Goal: Task Accomplishment & Management: Use online tool/utility

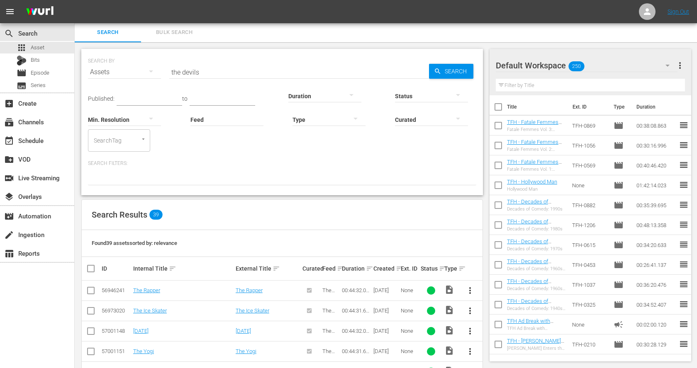
scroll to position [46, 0]
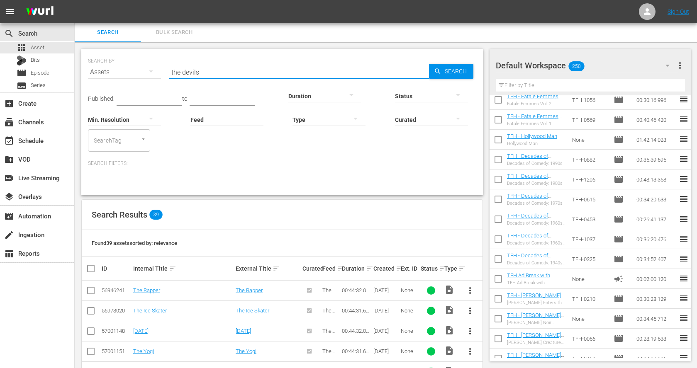
click at [215, 70] on input "the devils" at bounding box center [299, 72] width 260 height 20
paste input "Fast Times at [GEOGRAPHIC_DATA]"
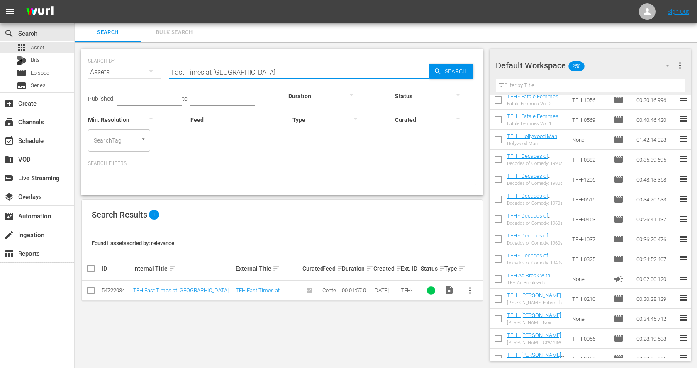
click at [471, 291] on span "more_vert" at bounding box center [470, 291] width 10 height 10
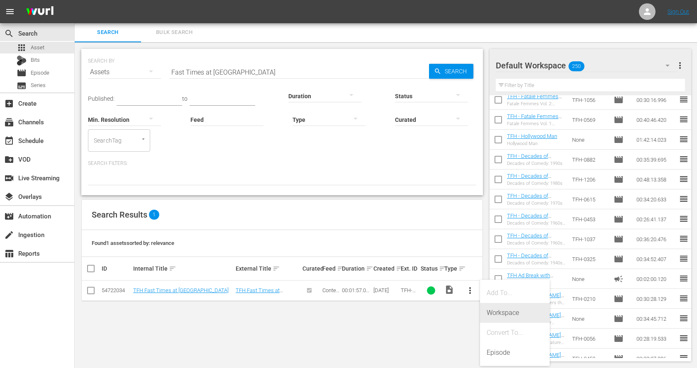
click at [489, 317] on div "Workspace" at bounding box center [514, 313] width 56 height 20
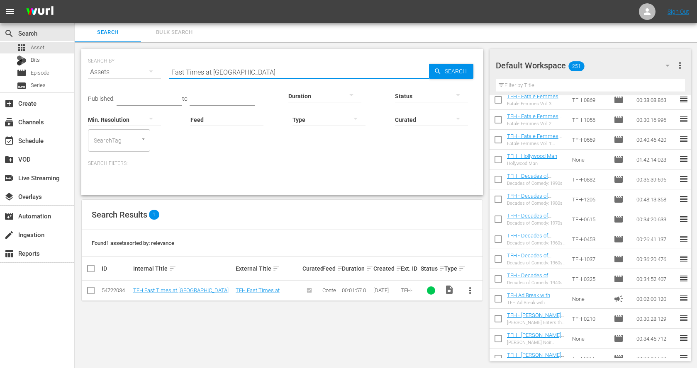
click at [190, 66] on input "Fast Times at Ridgemont High" at bounding box center [299, 72] width 260 height 20
paste input "Sixteen Candles"
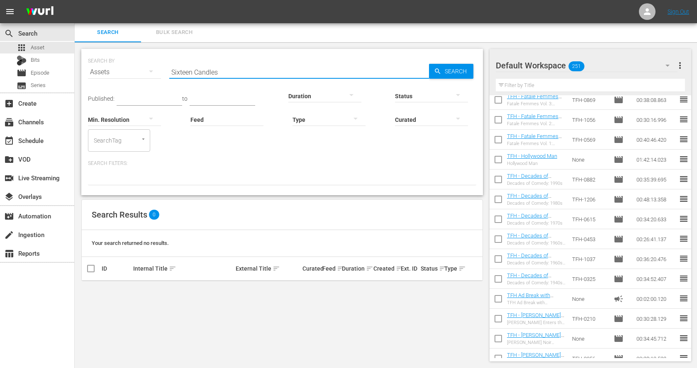
click at [218, 69] on input "Sixteen Candles" at bounding box center [299, 72] width 260 height 20
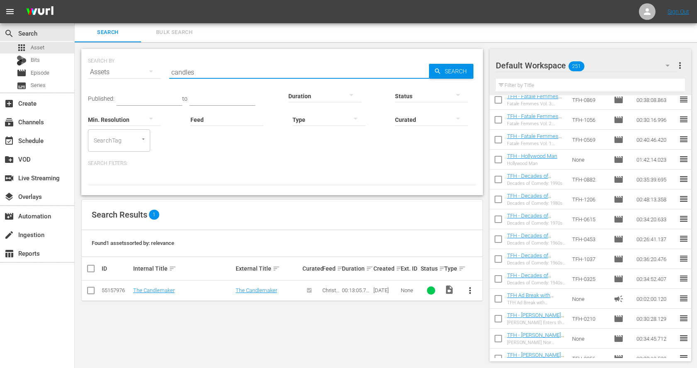
click at [179, 75] on input "candles" at bounding box center [299, 72] width 260 height 20
click at [470, 289] on span "more_vert" at bounding box center [470, 291] width 10 height 10
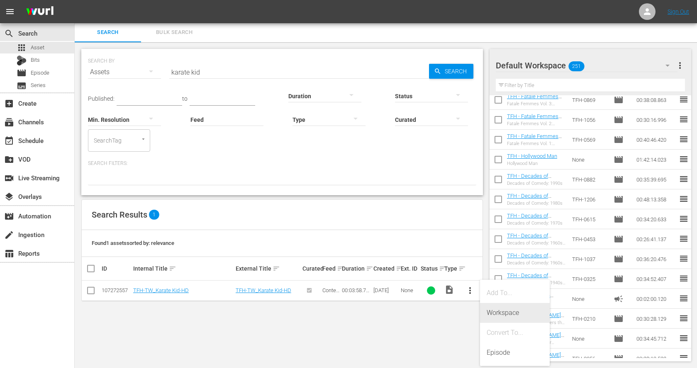
click at [500, 312] on div "Workspace" at bounding box center [514, 313] width 56 height 20
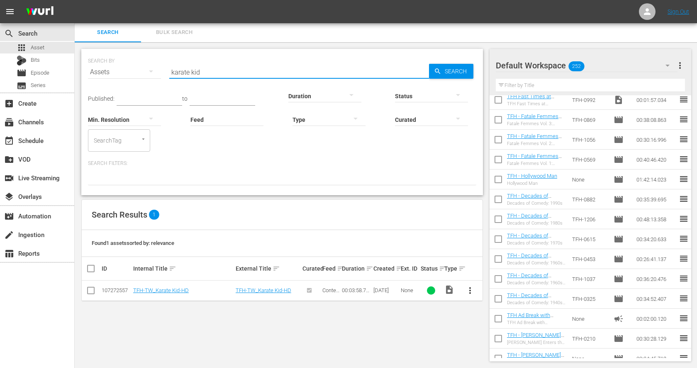
click at [176, 69] on input "karate kid" at bounding box center [299, 72] width 260 height 20
paste input "Teen Wolf"
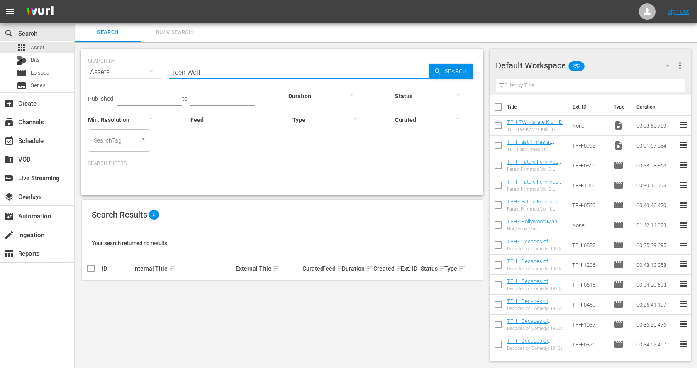
click at [183, 68] on input "Teen Wolf" at bounding box center [299, 72] width 260 height 20
paste input "Valley Girl"
click at [173, 62] on div "SEARCH BY Search By Assets Search ID, Title, Description, Keywords, or Category…" at bounding box center [282, 67] width 388 height 30
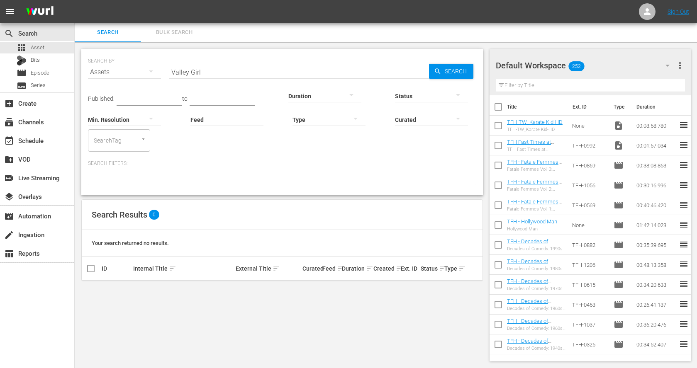
click at [178, 71] on input "Valley Girl" at bounding box center [299, 72] width 260 height 20
paste input "Heathers"
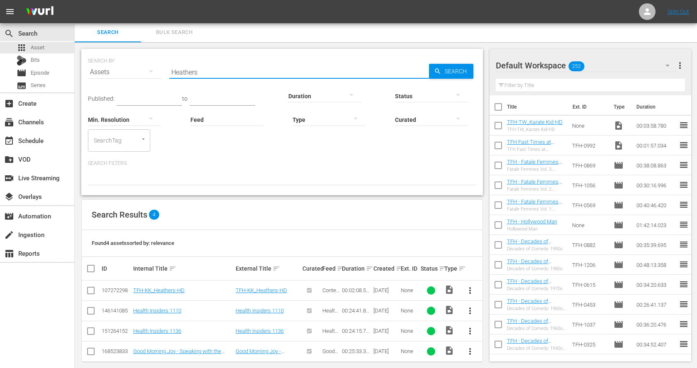
scroll to position [8, 0]
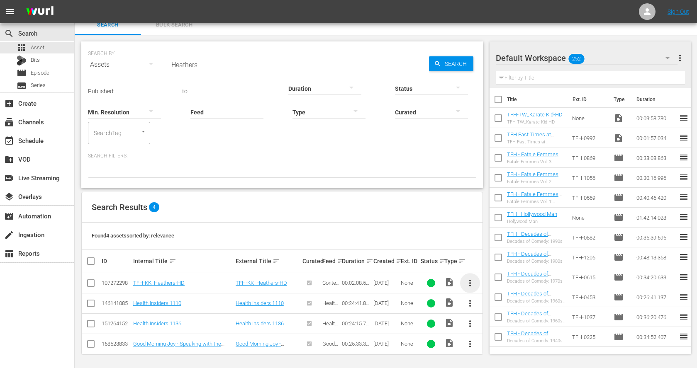
click at [472, 283] on span "more_vert" at bounding box center [470, 283] width 10 height 10
click at [496, 302] on div "Workspace" at bounding box center [514, 306] width 56 height 20
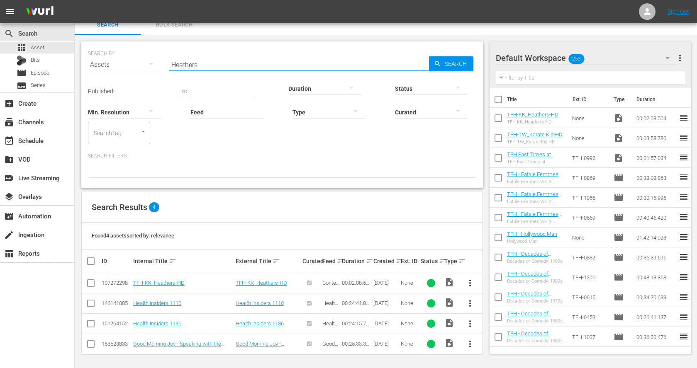
click at [187, 66] on input "Heathers" at bounding box center [299, 65] width 260 height 20
paste input "Foxe"
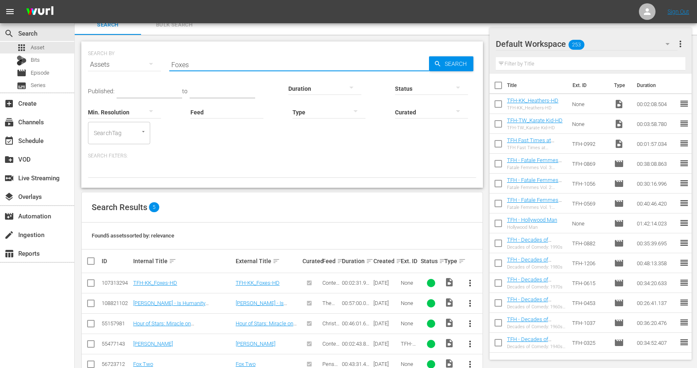
scroll to position [28, 0]
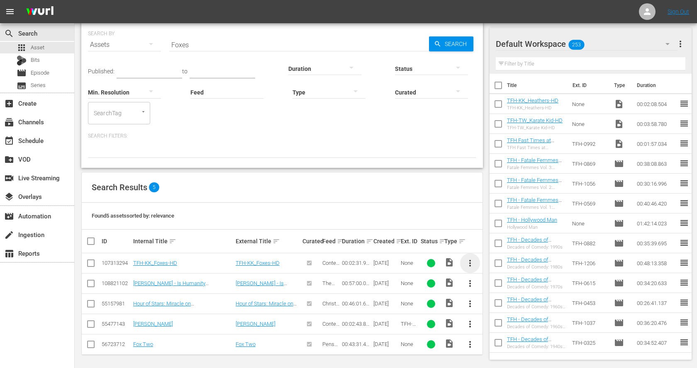
click at [470, 262] on span "more_vert" at bounding box center [470, 263] width 10 height 10
click at [491, 282] on div "Workspace" at bounding box center [514, 286] width 56 height 20
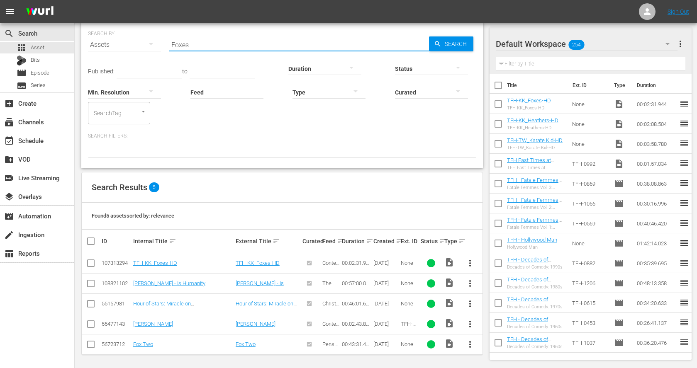
click at [175, 50] on input "Foxes" at bounding box center [299, 45] width 260 height 20
click at [175, 50] on div "Search ID, Title, Description, Keywords, or Category Foxes" at bounding box center [299, 45] width 260 height 20
click at [176, 49] on input "Foxes" at bounding box center [299, 45] width 260 height 20
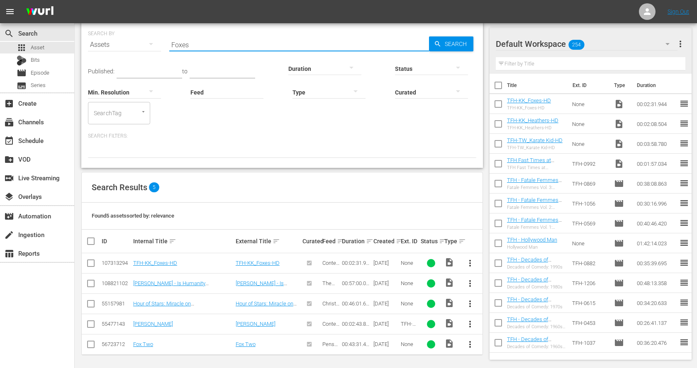
click at [176, 49] on input "Foxes" at bounding box center [299, 45] width 260 height 20
paste input "Over the Edge"
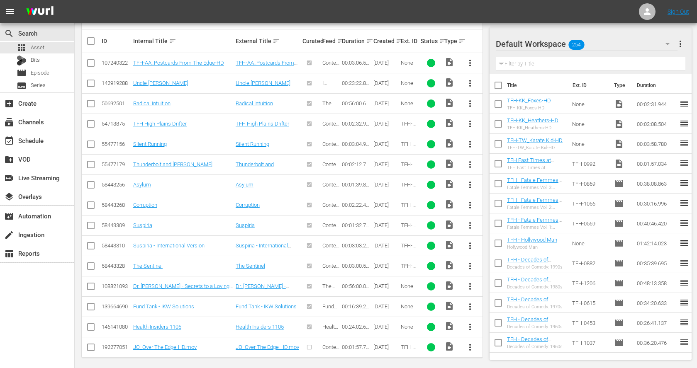
scroll to position [230, 0]
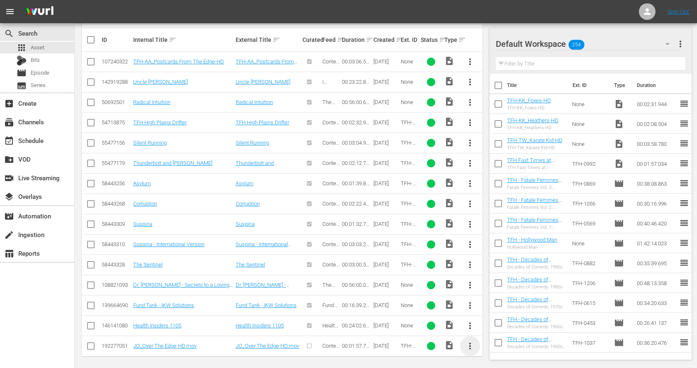
click at [467, 341] on span "more_vert" at bounding box center [470, 346] width 10 height 10
click at [512, 299] on div "Workspace" at bounding box center [514, 300] width 56 height 20
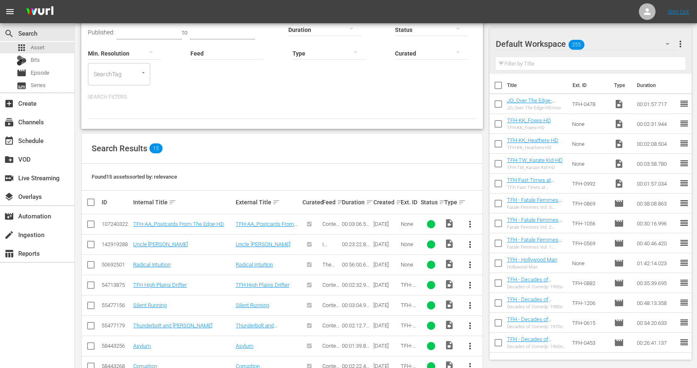
scroll to position [39, 0]
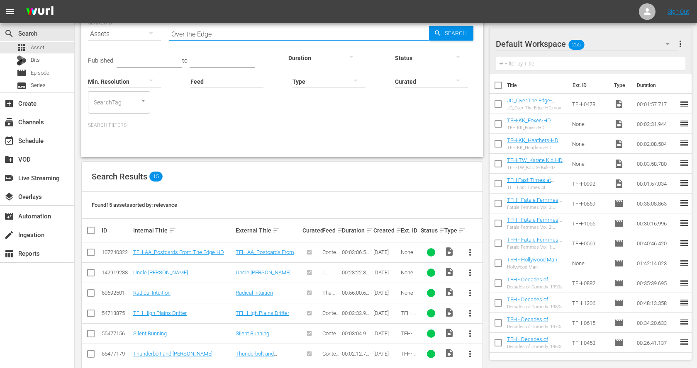
click at [198, 35] on input "Over the Edge" at bounding box center [299, 34] width 260 height 20
paste input "American Graffiti"
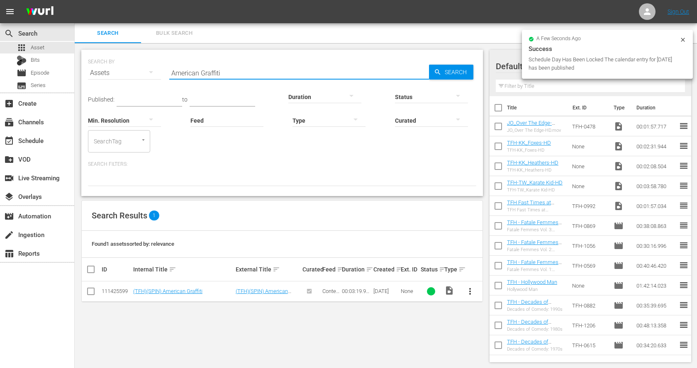
click at [471, 289] on span "more_vert" at bounding box center [470, 292] width 10 height 10
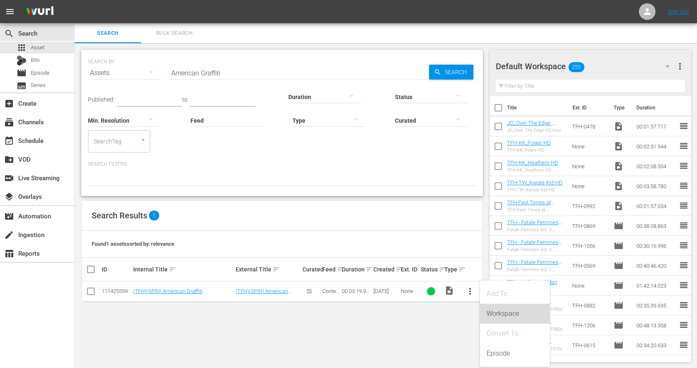
click at [497, 312] on div "Workspace" at bounding box center [514, 314] width 56 height 20
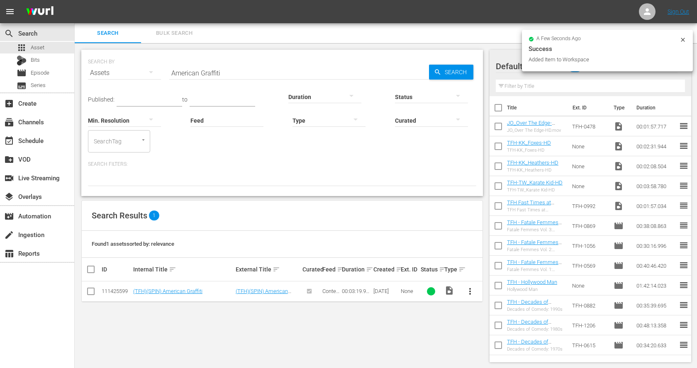
click at [192, 72] on input "American Graffiti" at bounding box center [299, 73] width 260 height 20
paste input "Big Wednesday"
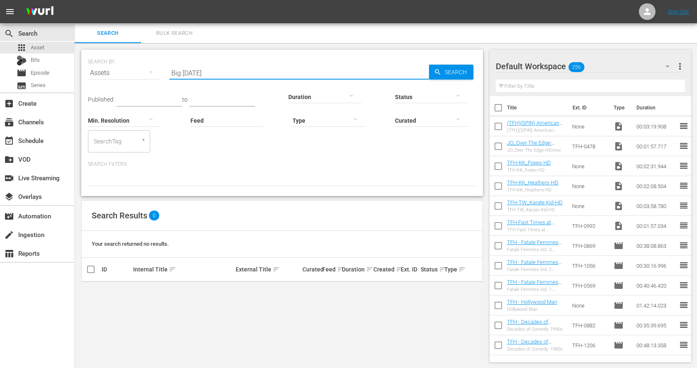
click at [240, 76] on input "Big Wednesday" at bounding box center [299, 73] width 260 height 20
paste input "The Pom Pom Girls"
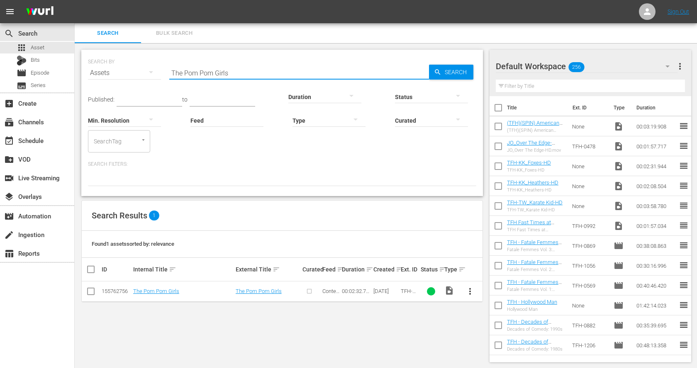
click at [468, 292] on span "more_vert" at bounding box center [470, 292] width 10 height 10
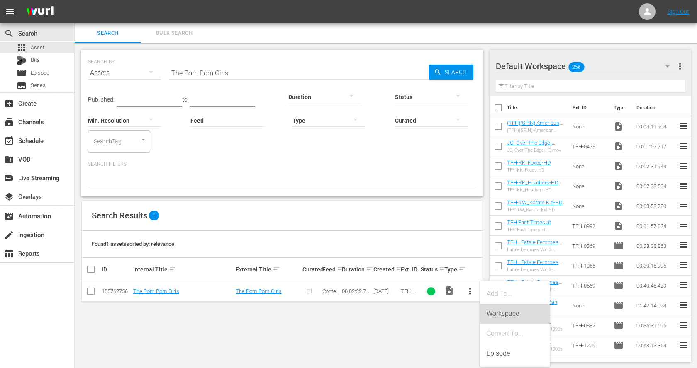
click at [516, 315] on div "Workspace" at bounding box center [514, 314] width 56 height 20
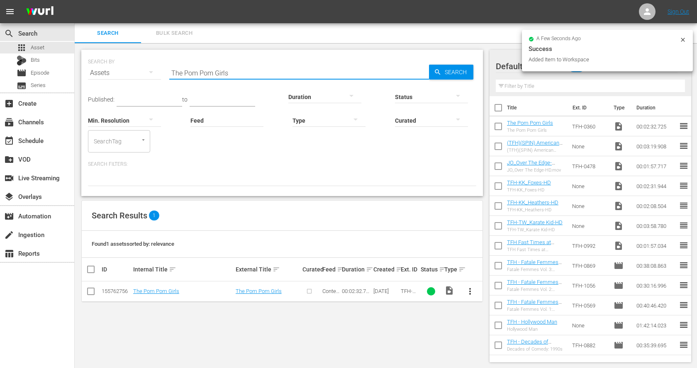
click at [178, 76] on input "The Pom Pom Girls" at bounding box center [299, 73] width 260 height 20
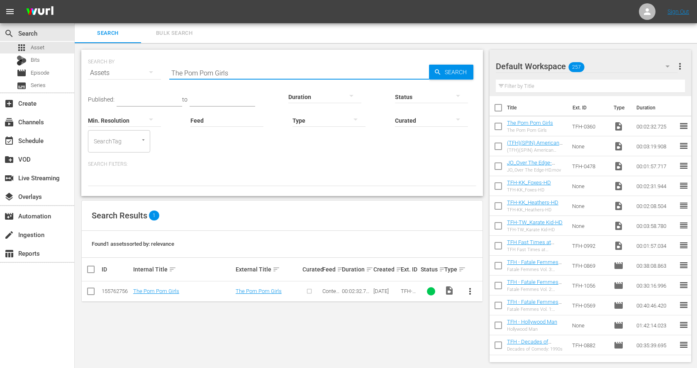
click at [178, 76] on input "The Pom Pom Girls" at bounding box center [299, 73] width 260 height 20
paste input "High School Confidential"
type input "High School Confidential"
click at [468, 291] on span "more_vert" at bounding box center [470, 292] width 10 height 10
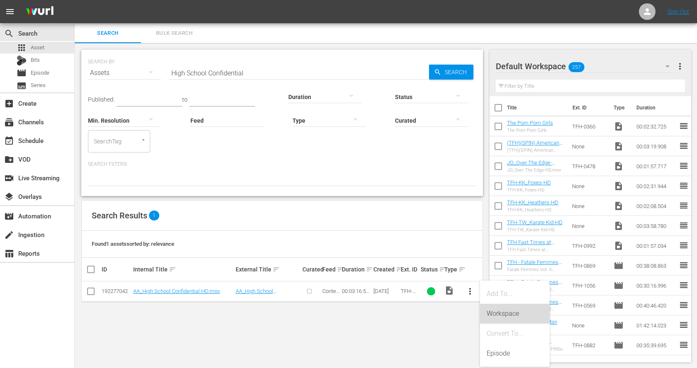
click at [502, 314] on div "Workspace" at bounding box center [514, 314] width 56 height 20
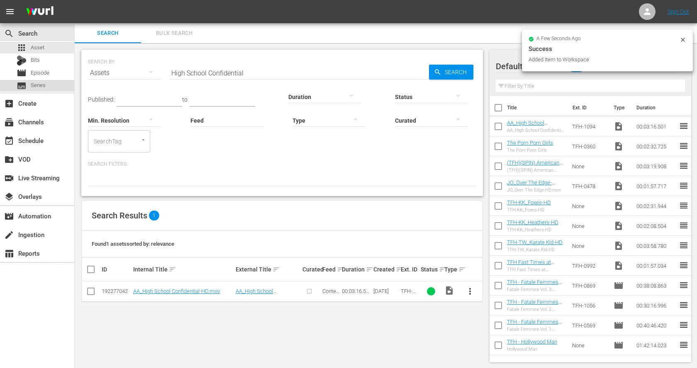
click at [49, 84] on div "subtitles Series" at bounding box center [37, 86] width 74 height 12
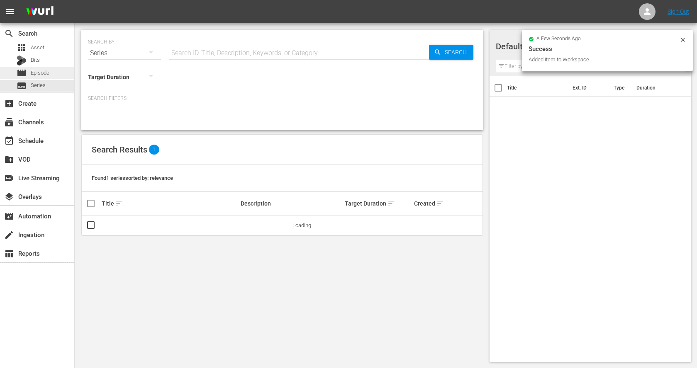
click at [51, 71] on div "movie Episode" at bounding box center [37, 73] width 74 height 12
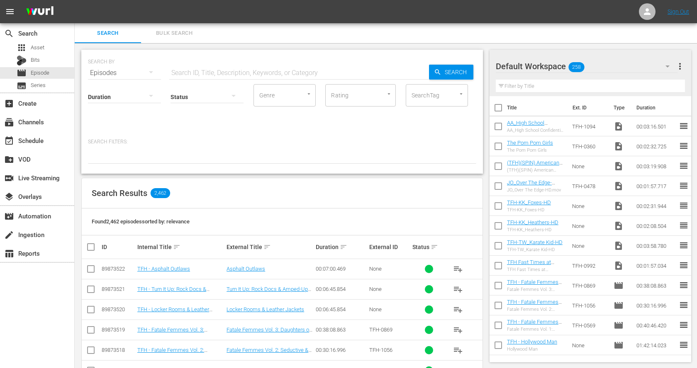
scroll to position [23, 0]
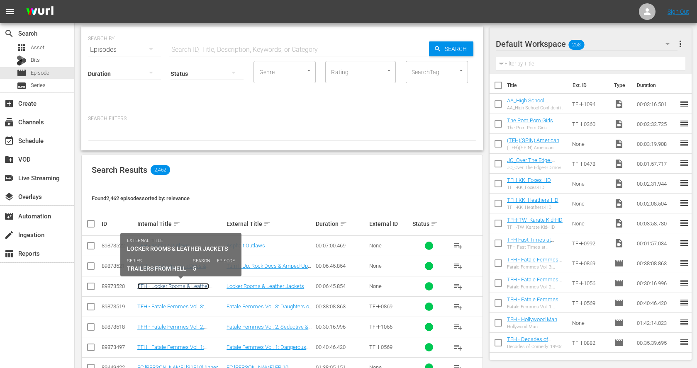
click at [187, 285] on link "TFH - Locker Rooms & Leather Jackets" at bounding box center [173, 289] width 72 height 12
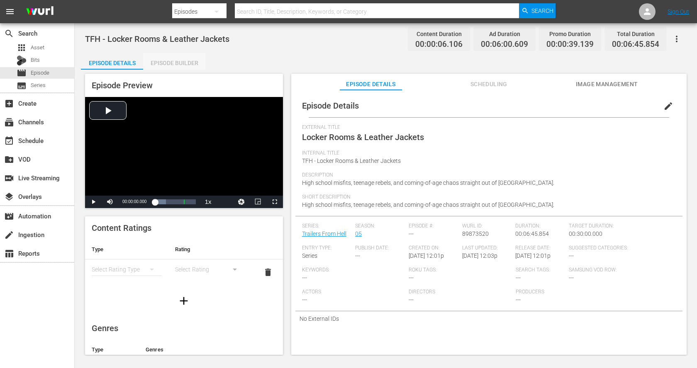
click at [179, 61] on div "Episode Builder" at bounding box center [174, 63] width 62 height 20
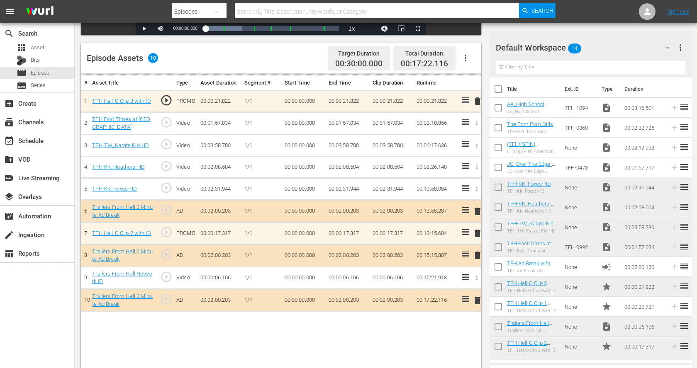
scroll to position [216, 0]
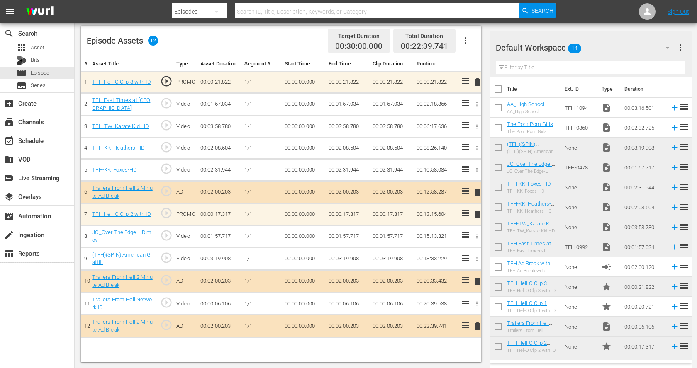
click at [167, 256] on span "play_circle_outline" at bounding box center [166, 258] width 12 height 12
click at [167, 255] on span "play_circle_outline" at bounding box center [166, 258] width 12 height 12
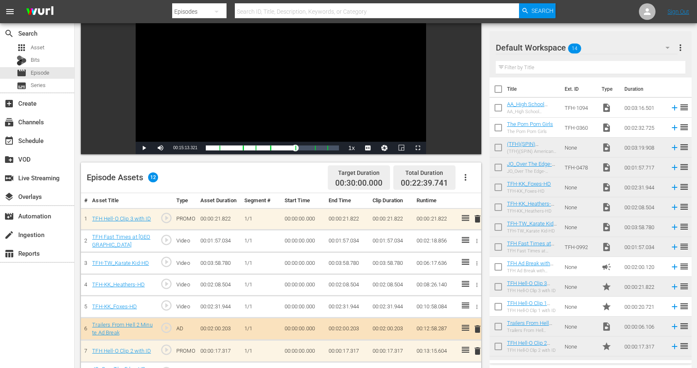
scroll to position [51, 0]
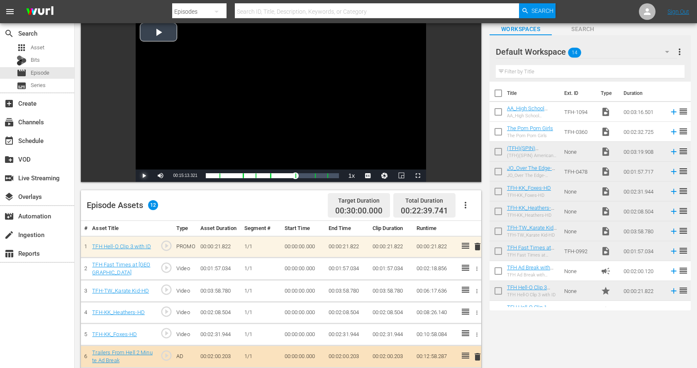
click at [144, 176] on span "Video Player" at bounding box center [144, 176] width 0 height 0
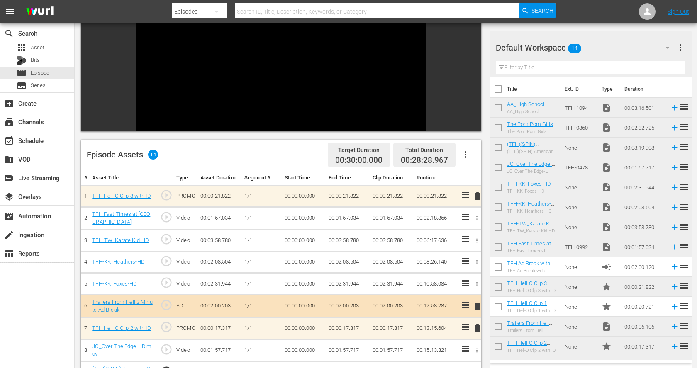
scroll to position [0, 0]
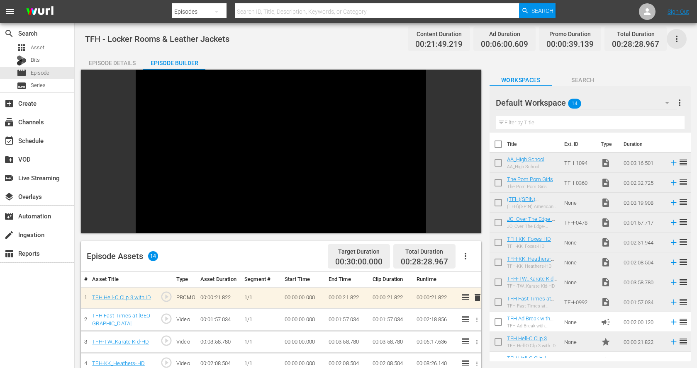
click at [679, 39] on icon "button" at bounding box center [676, 39] width 10 height 10
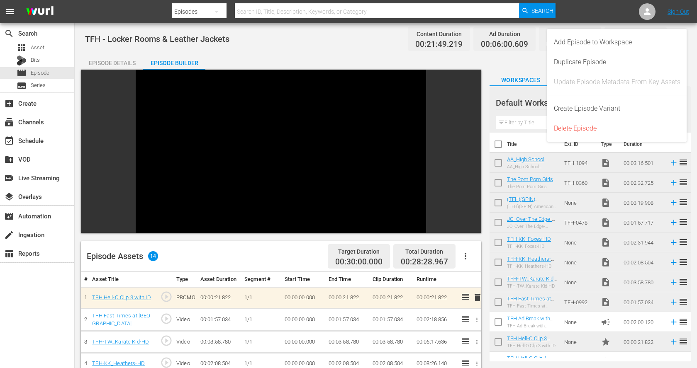
click at [692, 44] on div "TFH - Locker Rooms & Leather Jackets Content Duration 00:21:49.219 Ad Duration …" at bounding box center [386, 313] width 622 height 581
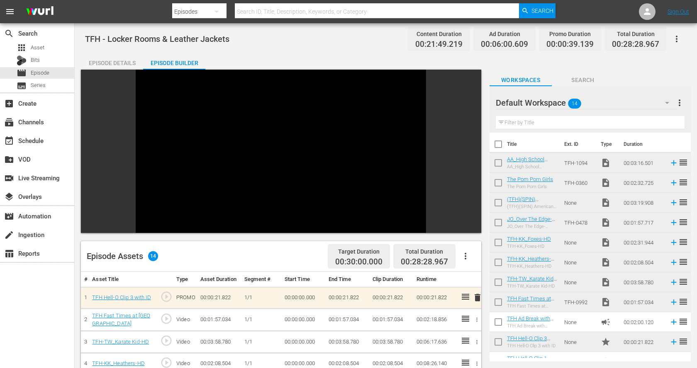
click at [680, 38] on icon "button" at bounding box center [676, 39] width 10 height 10
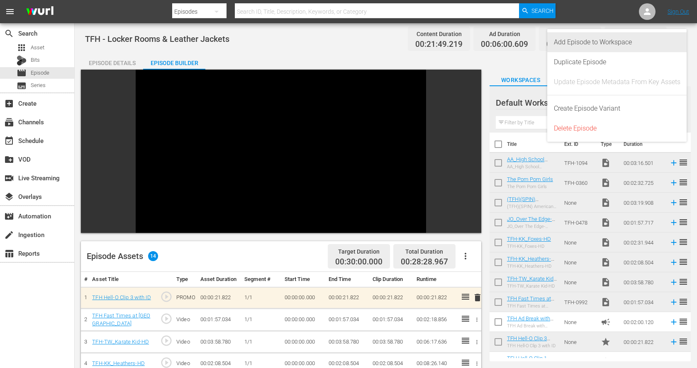
click at [666, 47] on div "Add Episode to Workspace" at bounding box center [617, 42] width 126 height 20
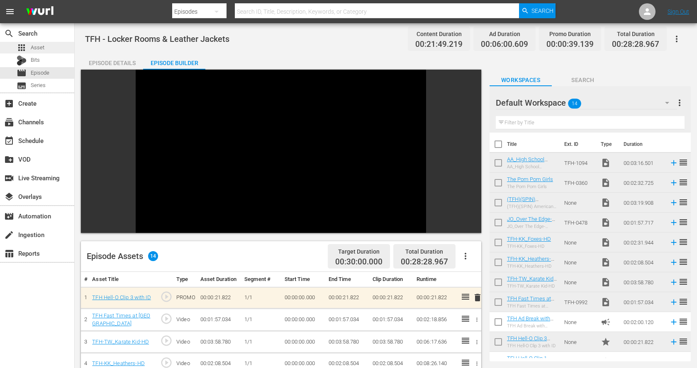
click at [49, 45] on div "apps Asset" at bounding box center [37, 48] width 74 height 12
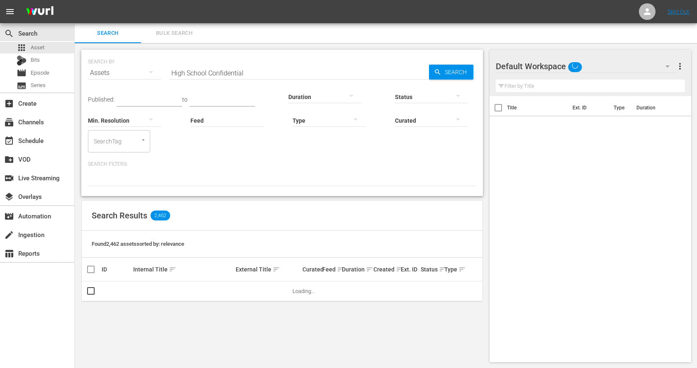
click at [225, 64] on input "High School Confidential" at bounding box center [299, 73] width 260 height 20
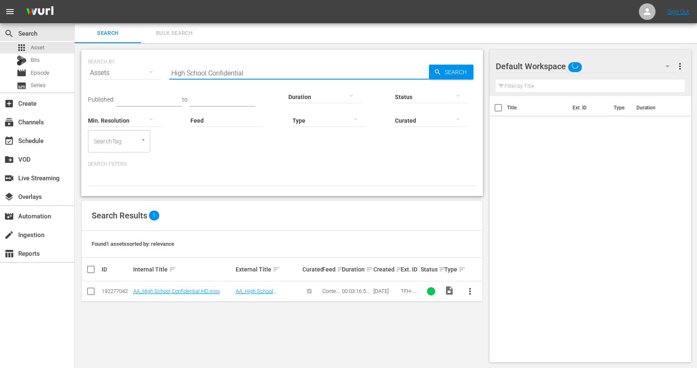
click at [225, 64] on input "High School Confidential" at bounding box center [299, 73] width 260 height 20
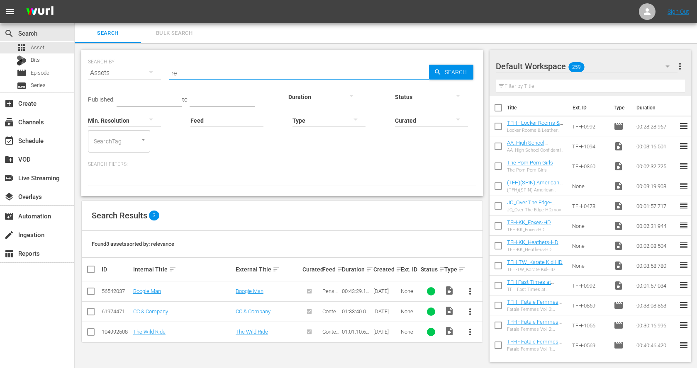
type input "r"
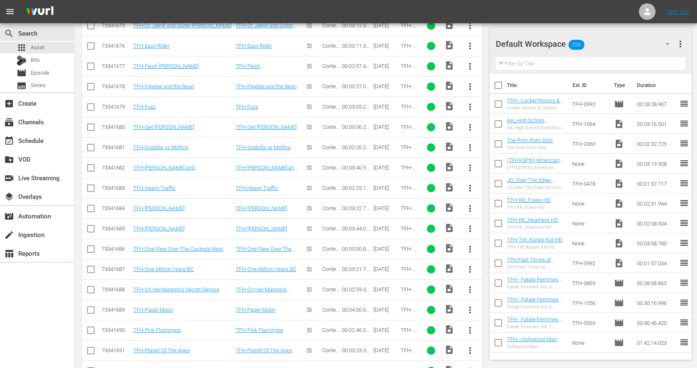
scroll to position [1306, 0]
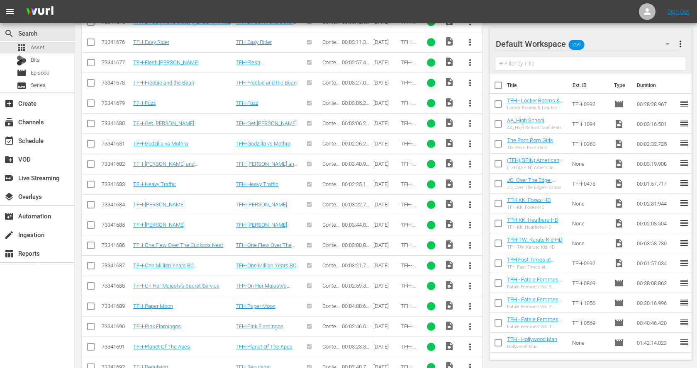
type input "tfh"
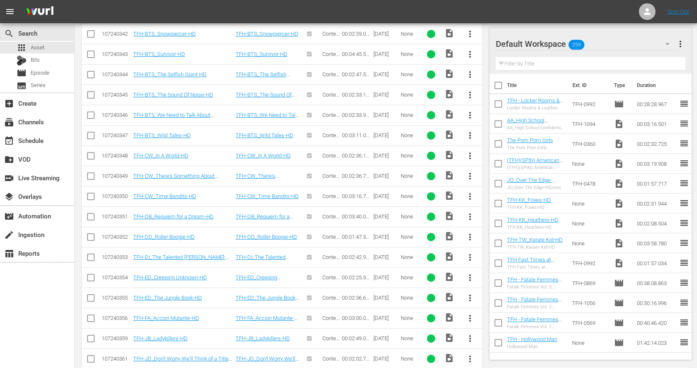
scroll to position [2512, 0]
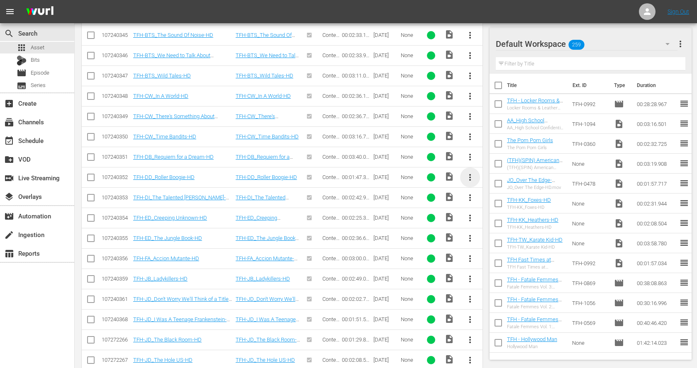
click at [469, 173] on span "more_vert" at bounding box center [470, 178] width 10 height 10
click at [497, 178] on div "Workspace" at bounding box center [514, 178] width 56 height 20
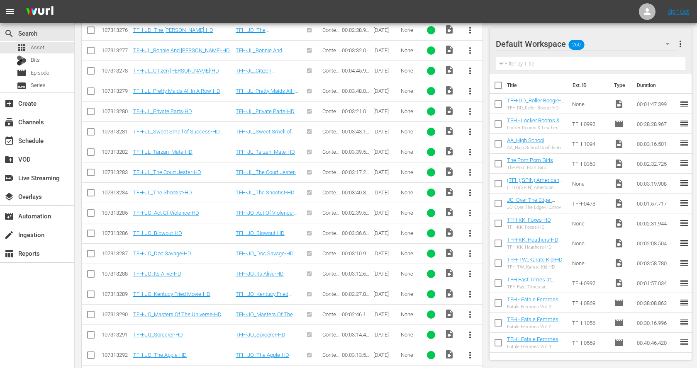
scroll to position [4747, 0]
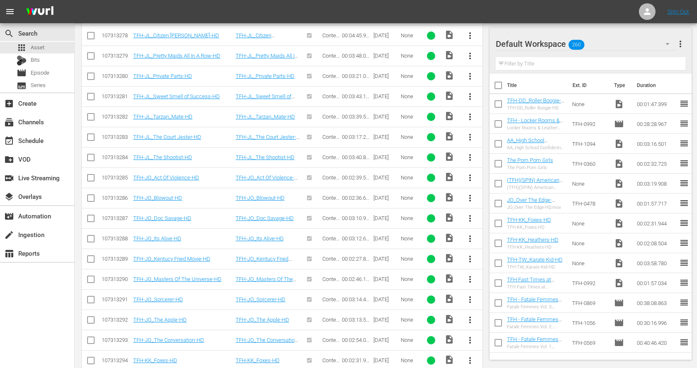
click at [469, 356] on span "more_vert" at bounding box center [470, 361] width 10 height 10
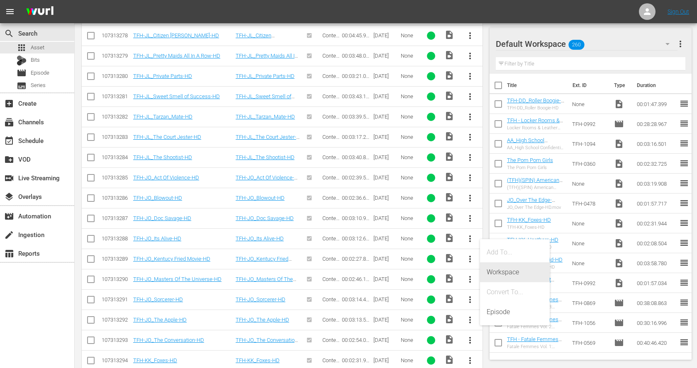
click at [505, 273] on div "Workspace" at bounding box center [514, 273] width 56 height 20
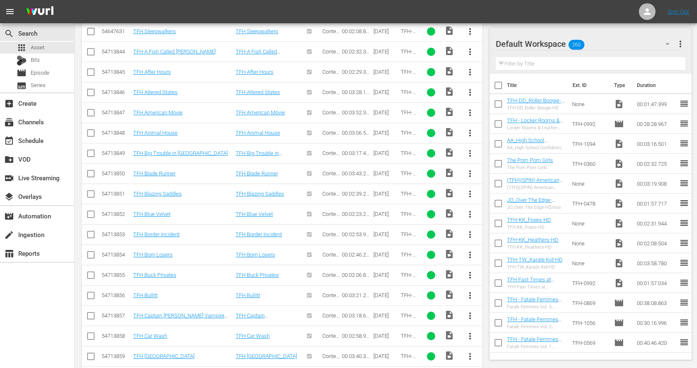
scroll to position [8194, 0]
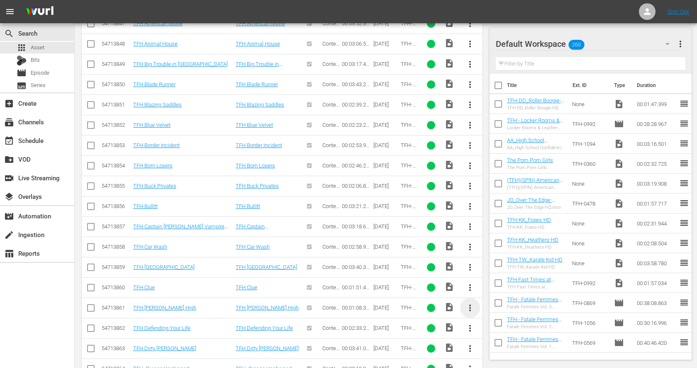
click at [474, 303] on span "more_vert" at bounding box center [470, 308] width 10 height 10
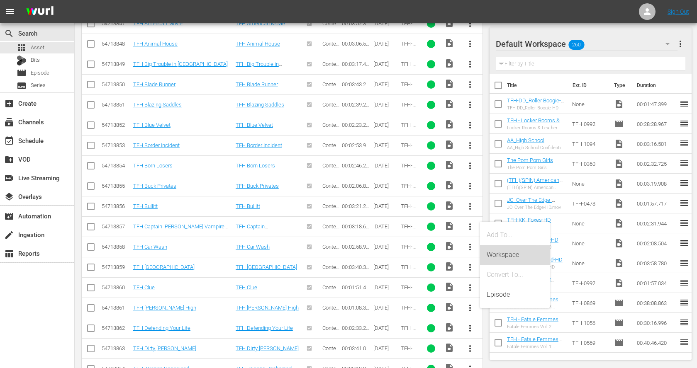
click at [494, 251] on div "Workspace" at bounding box center [514, 255] width 56 height 20
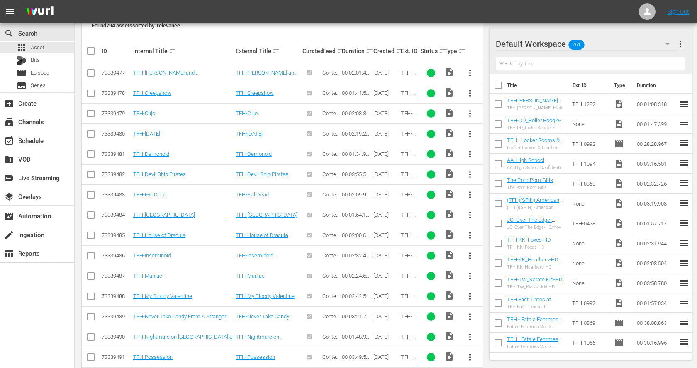
scroll to position [120, 0]
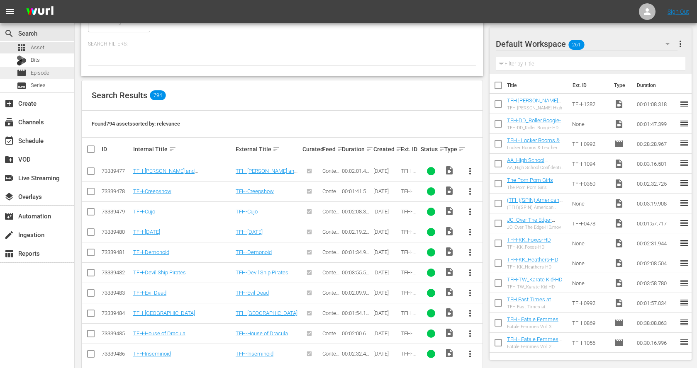
click at [49, 74] on span "Episode" at bounding box center [40, 73] width 19 height 8
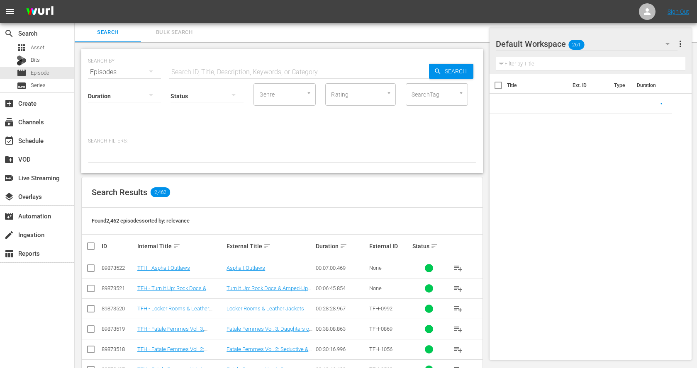
scroll to position [120, 0]
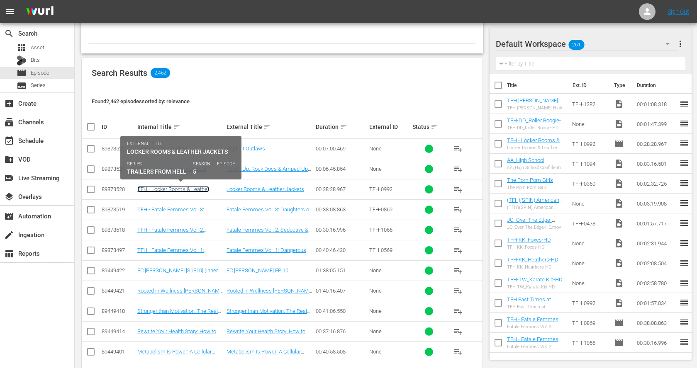
click at [201, 190] on link "TFH - Locker Rooms & Leather Jackets" at bounding box center [173, 192] width 72 height 12
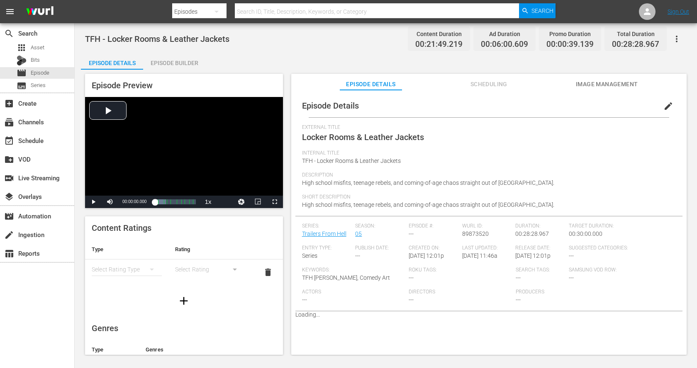
click at [171, 61] on div "Episode Builder" at bounding box center [174, 63] width 62 height 20
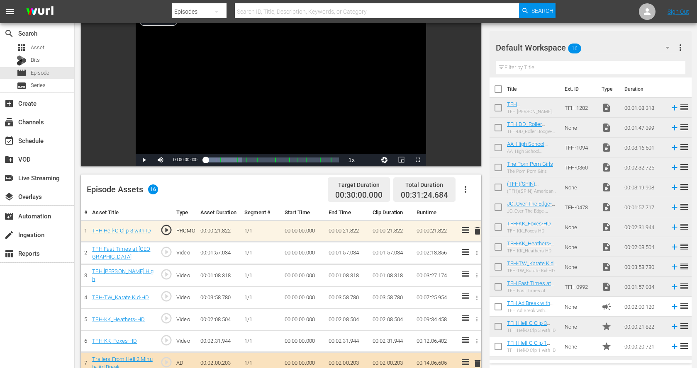
scroll to position [61, 0]
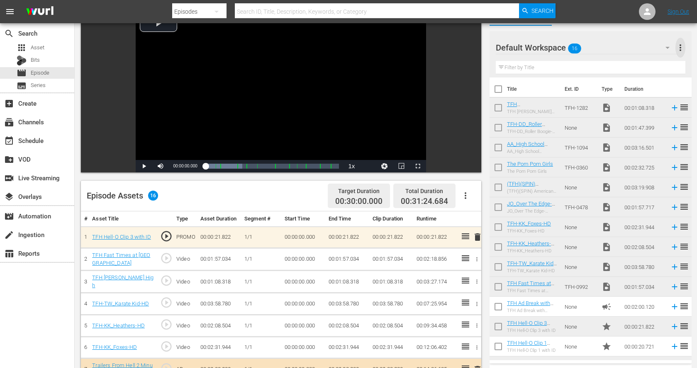
click at [685, 49] on span "more_vert" at bounding box center [680, 48] width 10 height 10
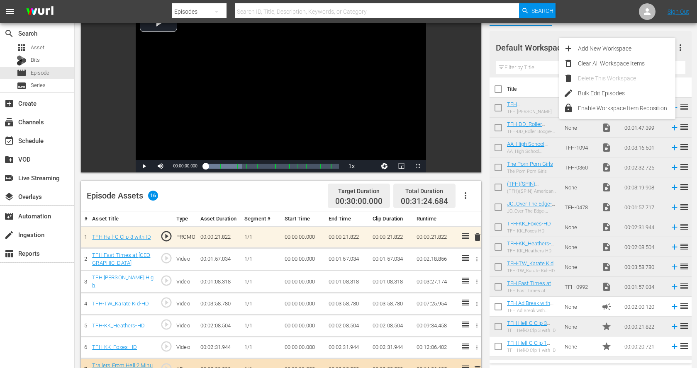
click at [486, 51] on div "Video Player is loading. Play Video Play Mute Current Time 00:00:00.000 / Durat…" at bounding box center [386, 295] width 610 height 573
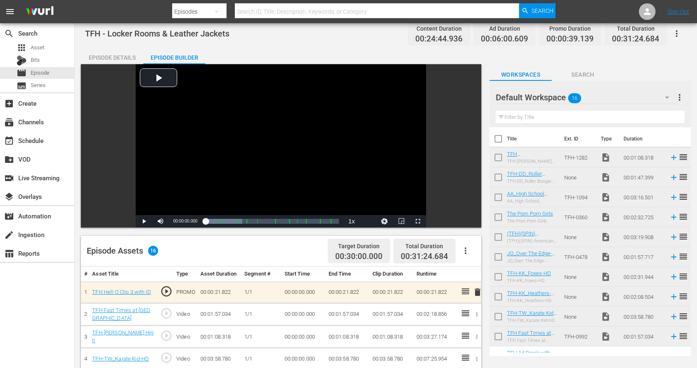
scroll to position [0, 0]
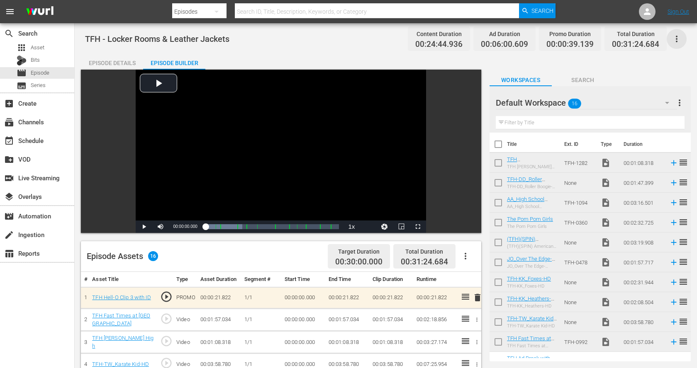
click at [676, 36] on icon "button" at bounding box center [677, 39] width 2 height 7
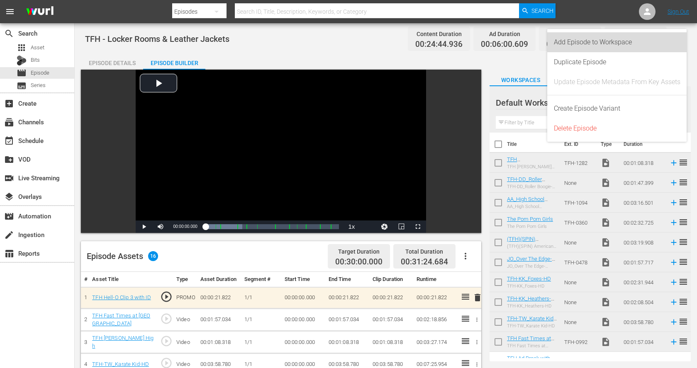
click at [663, 42] on div "Add Episode to Workspace" at bounding box center [617, 42] width 126 height 20
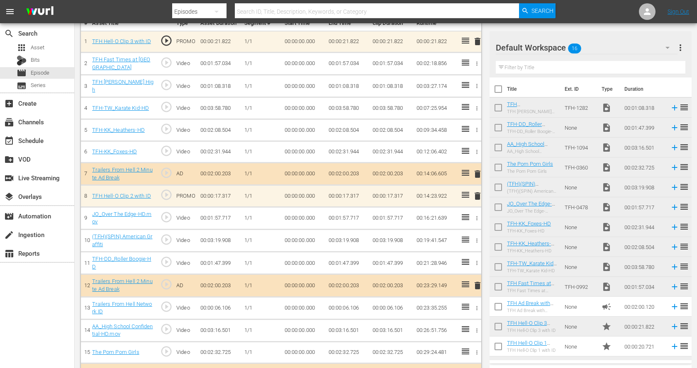
scroll to position [276, 0]
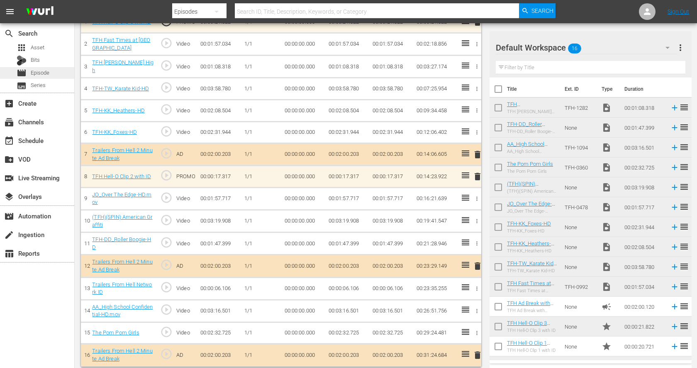
click at [48, 74] on span "Episode" at bounding box center [40, 73] width 19 height 8
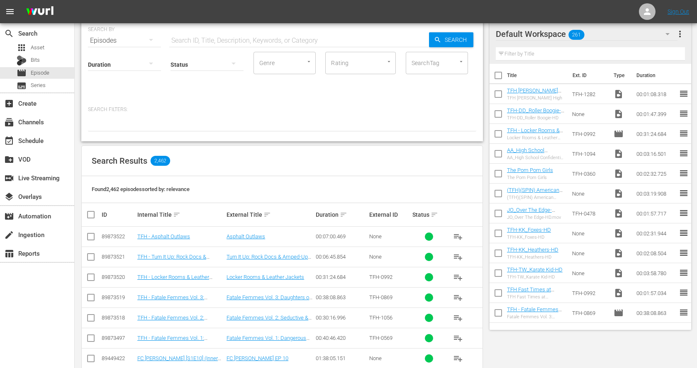
scroll to position [34, 0]
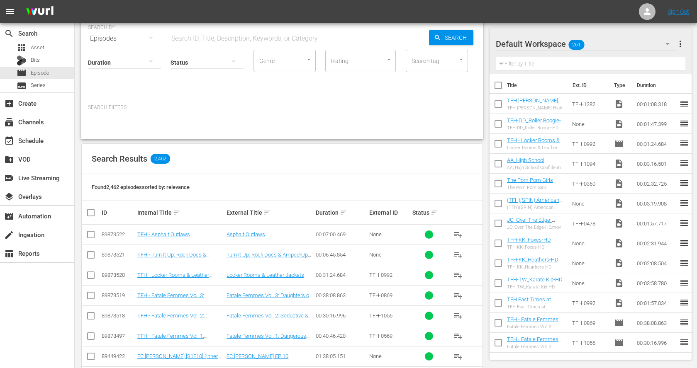
click at [499, 103] on input "checkbox" at bounding box center [497, 105] width 17 height 17
checkbox input "true"
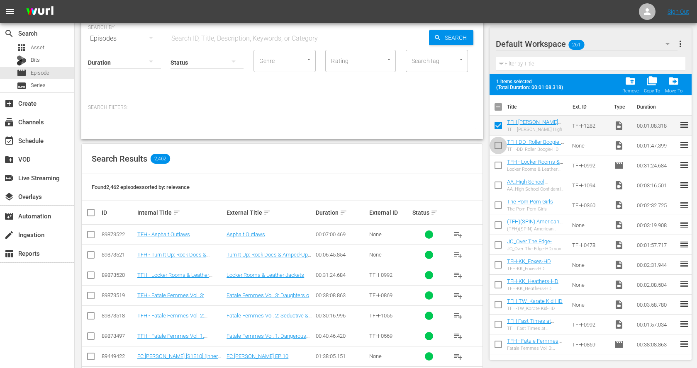
click at [499, 144] on input "checkbox" at bounding box center [497, 147] width 17 height 17
checkbox input "true"
click at [499, 167] on input "checkbox" at bounding box center [497, 166] width 17 height 17
checkbox input "true"
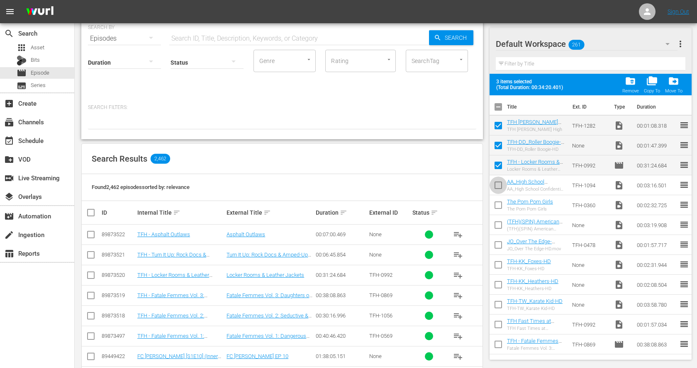
click at [499, 187] on input "checkbox" at bounding box center [497, 186] width 17 height 17
checkbox input "true"
click at [498, 203] on input "checkbox" at bounding box center [497, 206] width 17 height 17
checkbox input "true"
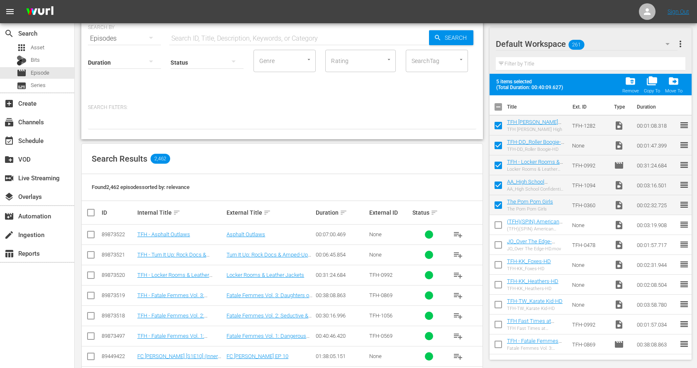
click at [497, 221] on input "checkbox" at bounding box center [497, 226] width 17 height 17
checkbox input "true"
click at [499, 243] on input "checkbox" at bounding box center [497, 246] width 17 height 17
checkbox input "true"
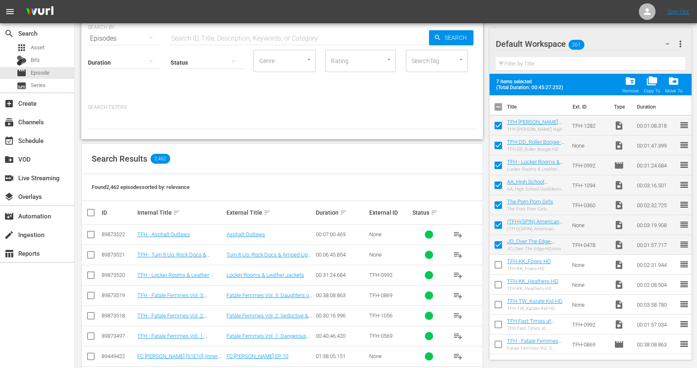
click at [499, 266] on input "checkbox" at bounding box center [497, 266] width 17 height 17
checkbox input "true"
click at [496, 281] on input "checkbox" at bounding box center [497, 286] width 17 height 17
checkbox input "true"
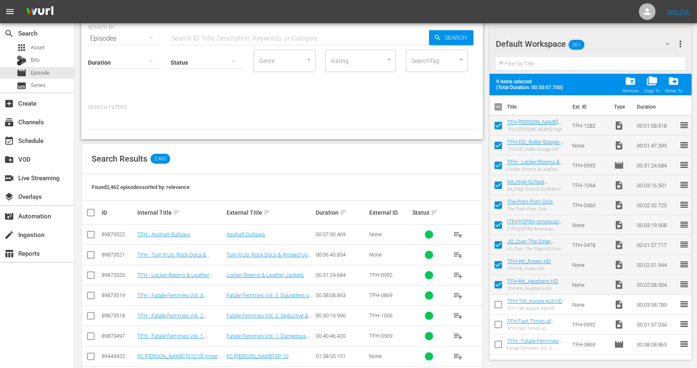
click at [494, 297] on span at bounding box center [497, 304] width 17 height 17
click at [496, 321] on input "checkbox" at bounding box center [497, 326] width 17 height 17
checkbox input "true"
click at [497, 303] on input "checkbox" at bounding box center [497, 306] width 17 height 17
checkbox input "true"
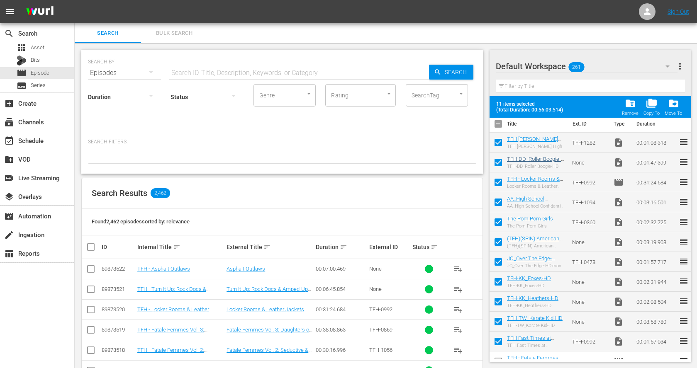
scroll to position [0, 0]
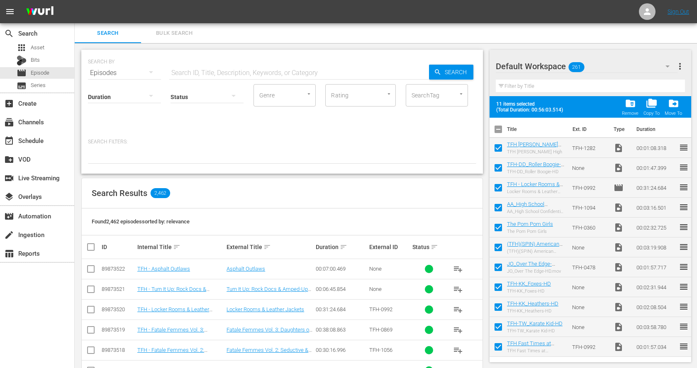
click at [632, 100] on span "folder_delete" at bounding box center [630, 103] width 11 height 11
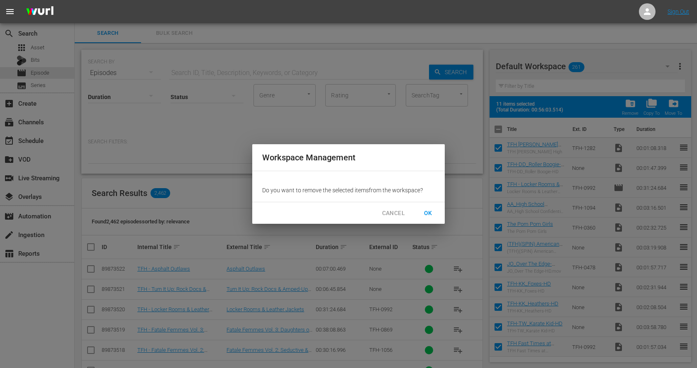
click at [435, 215] on button "OK" at bounding box center [428, 213] width 27 height 15
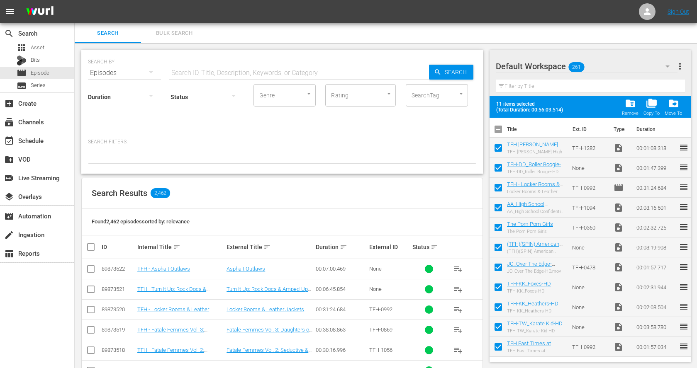
checkbox input "false"
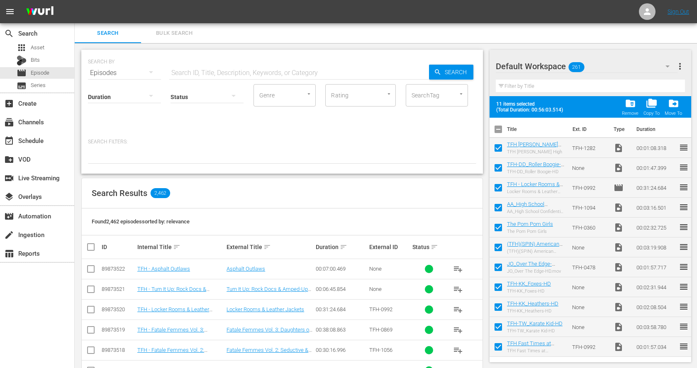
checkbox input "false"
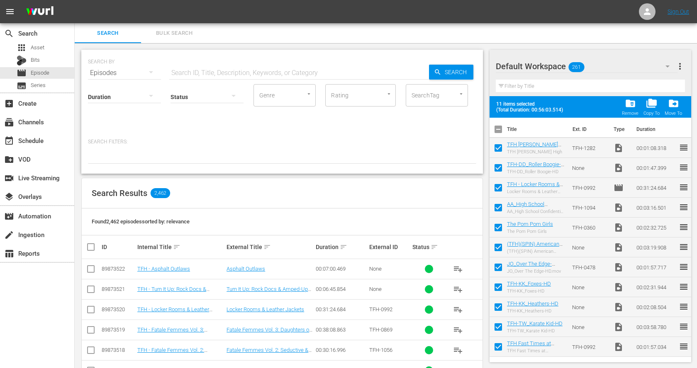
checkbox input "false"
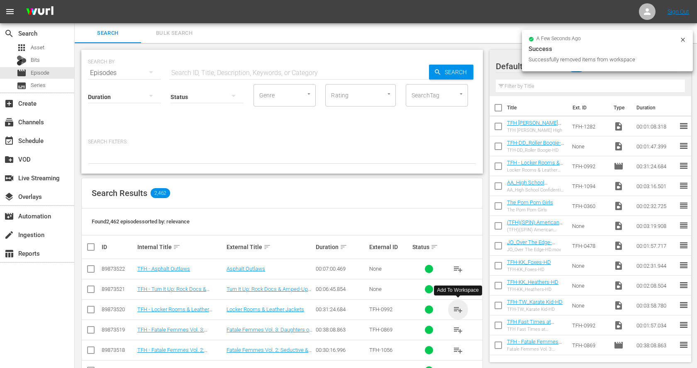
click at [460, 308] on span "playlist_add" at bounding box center [458, 310] width 10 height 10
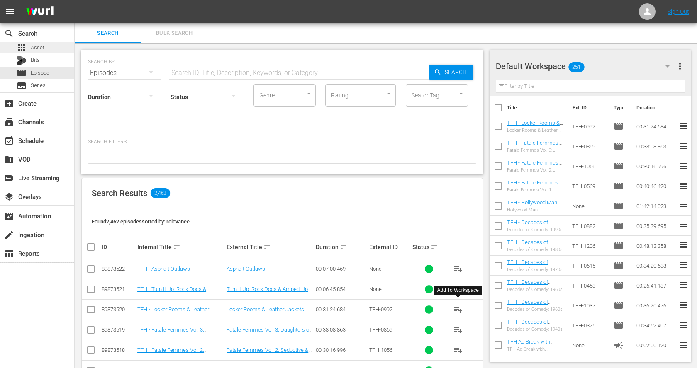
click at [46, 47] on div "apps Asset" at bounding box center [37, 48] width 74 height 12
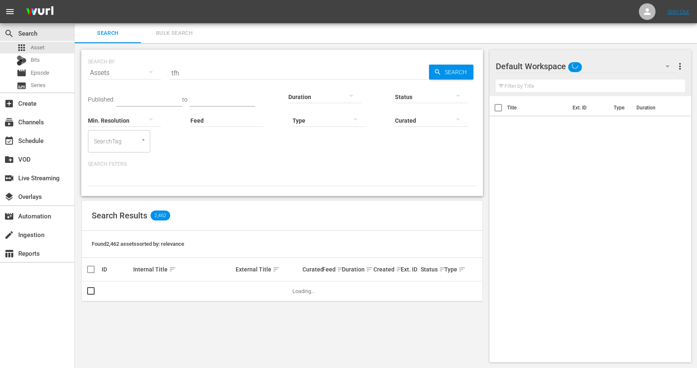
click at [256, 68] on input "tfh" at bounding box center [299, 73] width 260 height 20
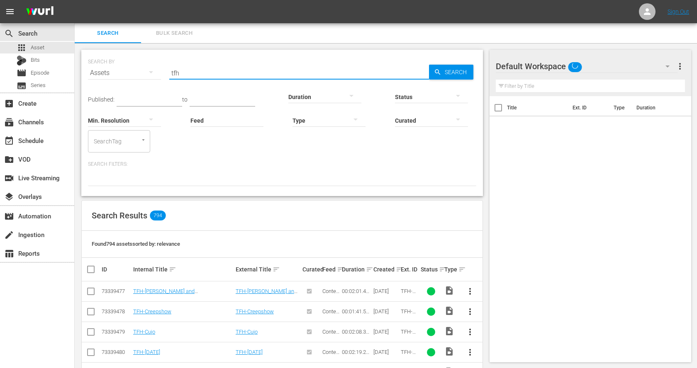
click at [256, 68] on input "tfh" at bounding box center [299, 73] width 260 height 20
paste input "The Last Waltz"
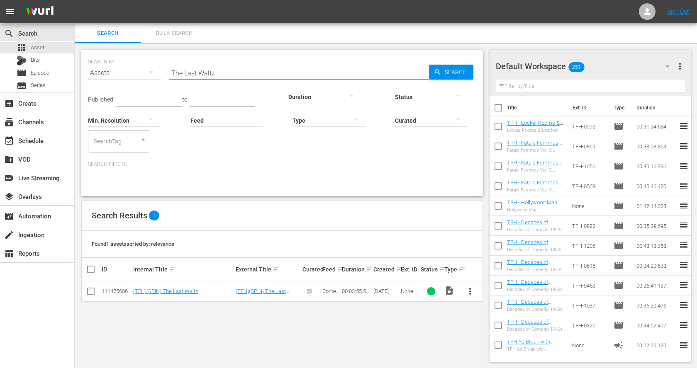
click at [469, 293] on span "more_vert" at bounding box center [470, 292] width 10 height 10
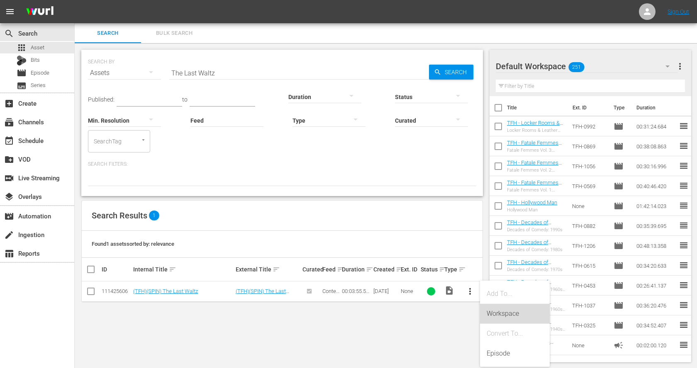
click at [499, 313] on div "Workspace" at bounding box center [514, 314] width 56 height 20
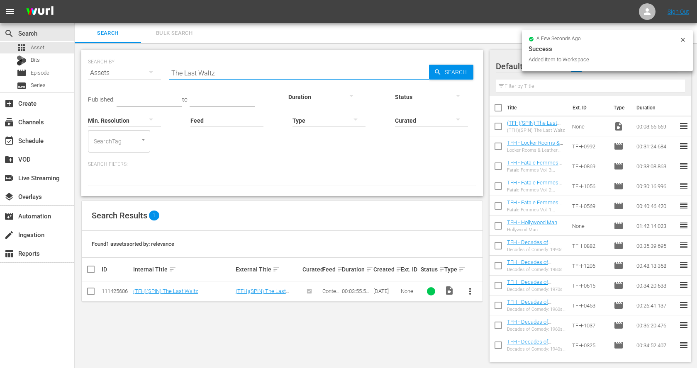
click at [175, 74] on input "The Last Waltz" at bounding box center [299, 73] width 260 height 20
paste input "Stop Making Sense"
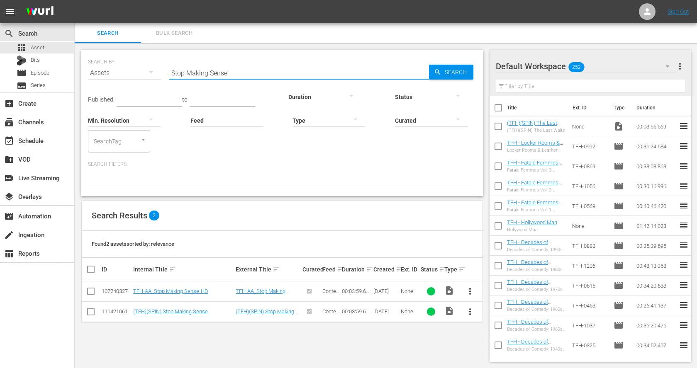
click at [468, 287] on span "more_vert" at bounding box center [470, 292] width 10 height 10
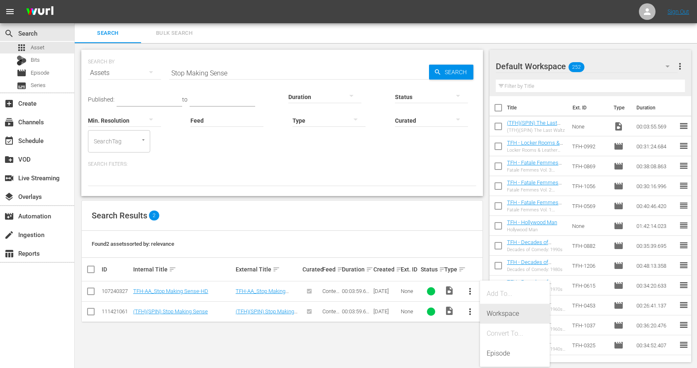
click at [501, 312] on div "Workspace" at bounding box center [514, 314] width 56 height 20
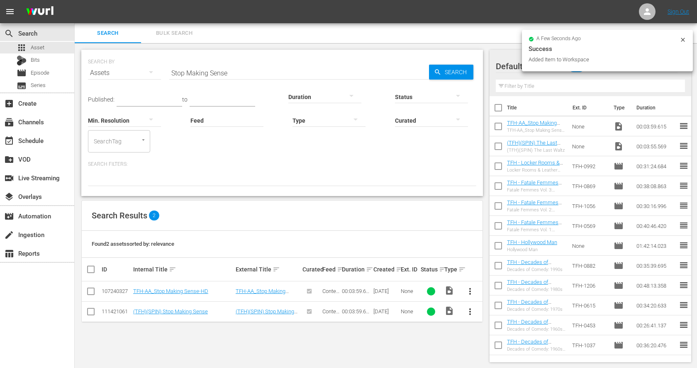
click at [190, 68] on input "Stop Making Sense" at bounding box center [299, 73] width 260 height 20
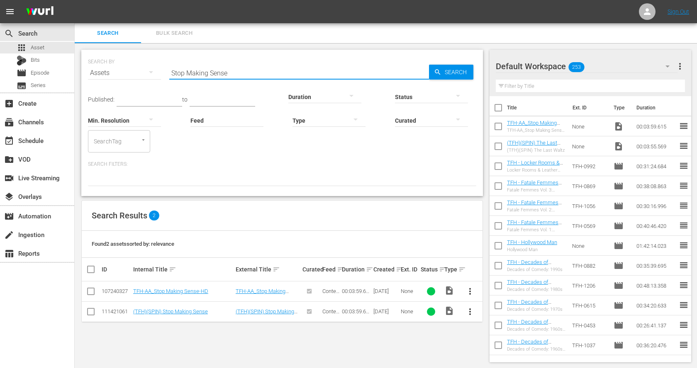
paste input "Gimme Shelter"
click at [472, 311] on span "more_vert" at bounding box center [470, 312] width 10 height 10
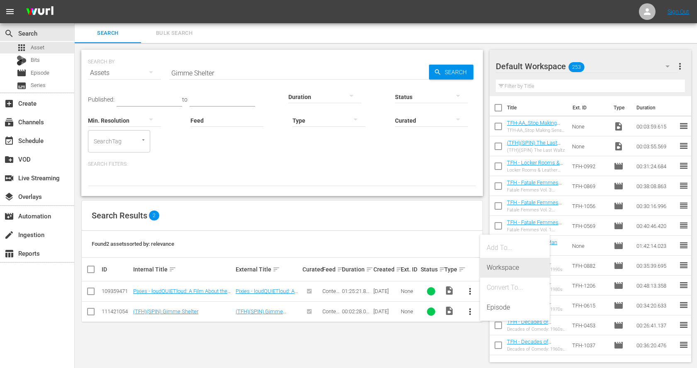
click at [508, 268] on div "Workspace" at bounding box center [514, 268] width 56 height 20
click at [220, 74] on input "Gimme Shelter" at bounding box center [299, 73] width 260 height 20
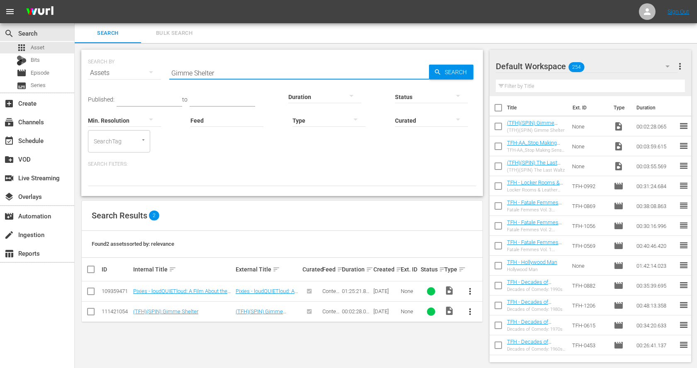
click at [220, 74] on input "Gimme Shelter" at bounding box center [299, 73] width 260 height 20
paste input "Monterey Pop"
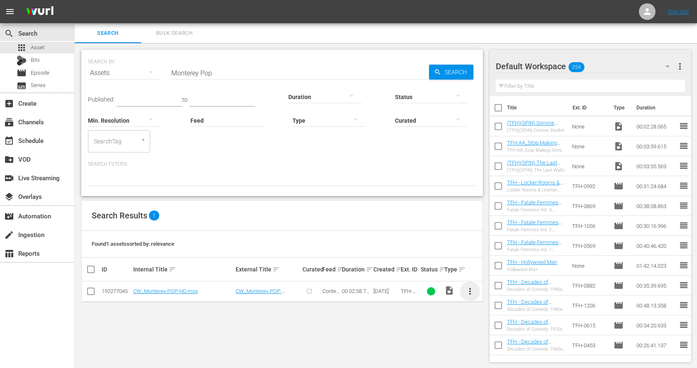
click at [470, 290] on span "more_vert" at bounding box center [470, 292] width 10 height 10
click at [487, 311] on div "Workspace" at bounding box center [514, 314] width 56 height 20
click at [213, 76] on input "Monterey Pop" at bounding box center [299, 73] width 260 height 20
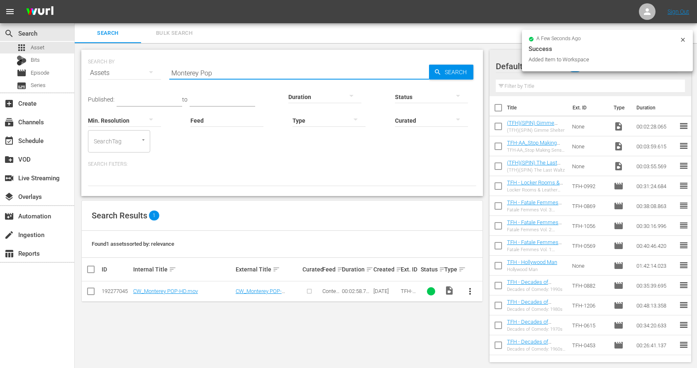
click at [213, 76] on input "Monterey Pop" at bounding box center [299, 73] width 260 height 20
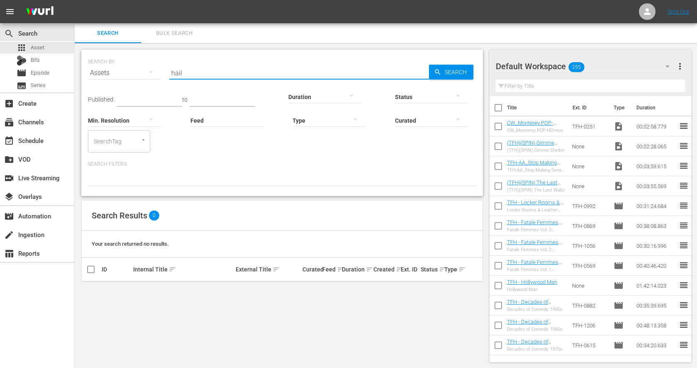
click at [178, 73] on input "hail" at bounding box center [299, 73] width 260 height 20
paste input "Festival Express"
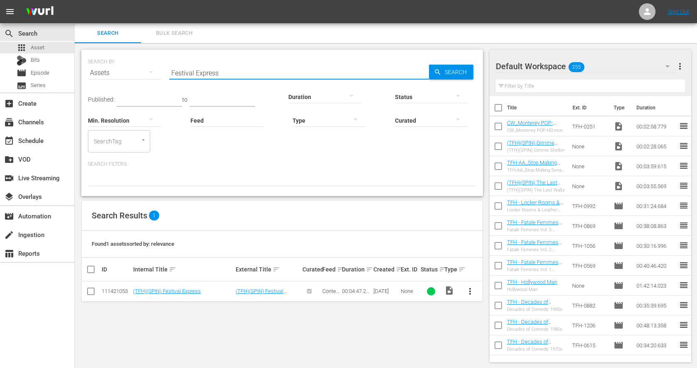
click at [472, 291] on span "more_vert" at bounding box center [470, 292] width 10 height 10
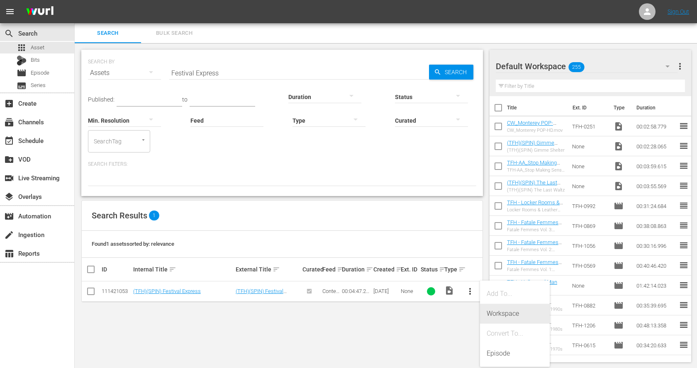
click at [504, 313] on div "Workspace" at bounding box center [514, 314] width 56 height 20
click at [187, 71] on input "Festival Express" at bounding box center [299, 73] width 260 height 20
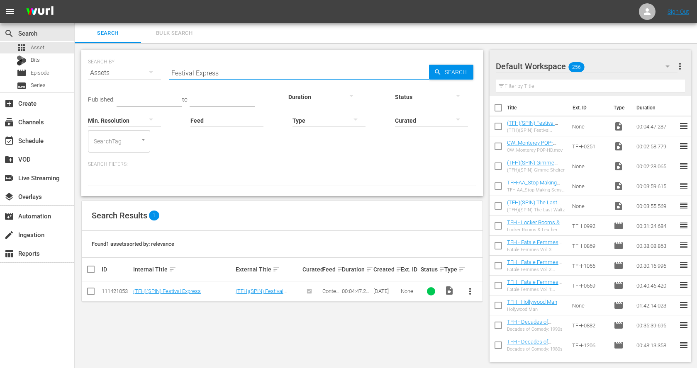
click at [187, 71] on input "Festival Express" at bounding box center [299, 73] width 260 height 20
paste input "Shine a Light"
click at [467, 291] on span "more_vert" at bounding box center [470, 292] width 10 height 10
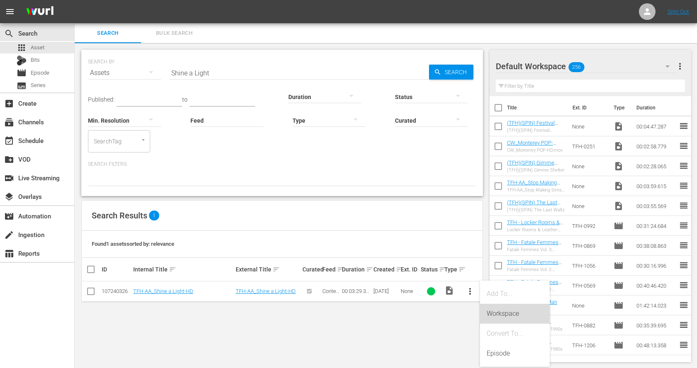
click at [489, 307] on div "Workspace" at bounding box center [514, 314] width 56 height 20
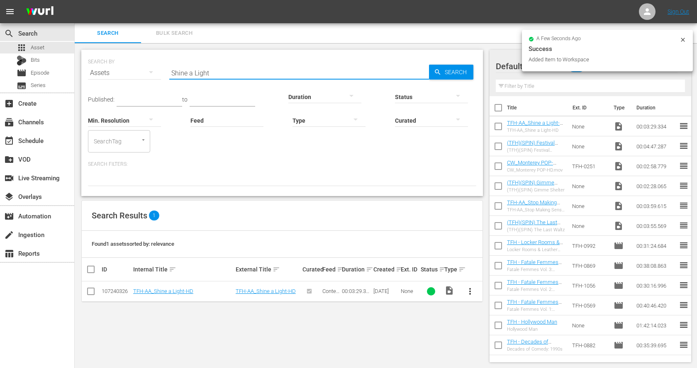
click at [192, 71] on input "Shine a Light" at bounding box center [299, 73] width 260 height 20
paste input "A Long Strange Trip"
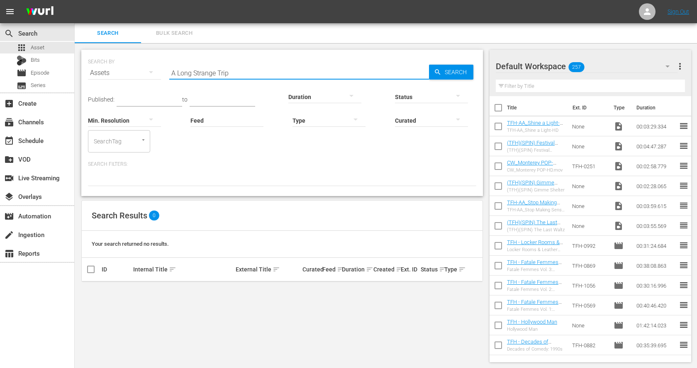
click at [176, 69] on input "A Long Strange Trip" at bounding box center [299, 73] width 260 height 20
click at [197, 78] on input "Long Strange Trip" at bounding box center [299, 73] width 260 height 20
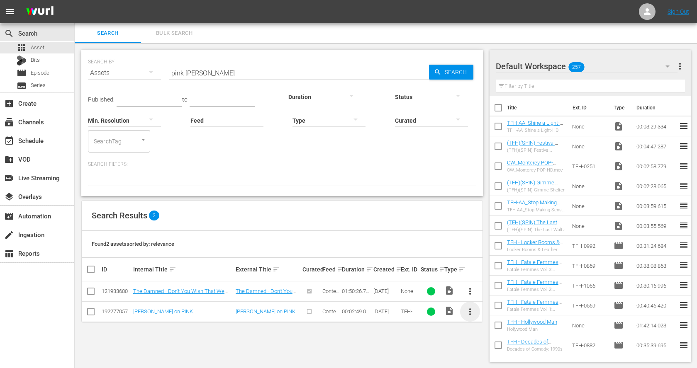
click at [469, 311] on span "more_vert" at bounding box center [470, 312] width 10 height 10
click at [506, 270] on div "Workspace" at bounding box center [514, 268] width 56 height 20
click at [198, 73] on input "pink floyd" at bounding box center [299, 73] width 260 height 20
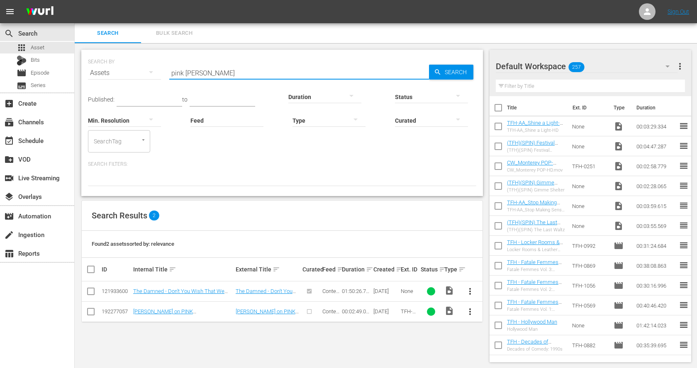
paste input "Almost Famous"
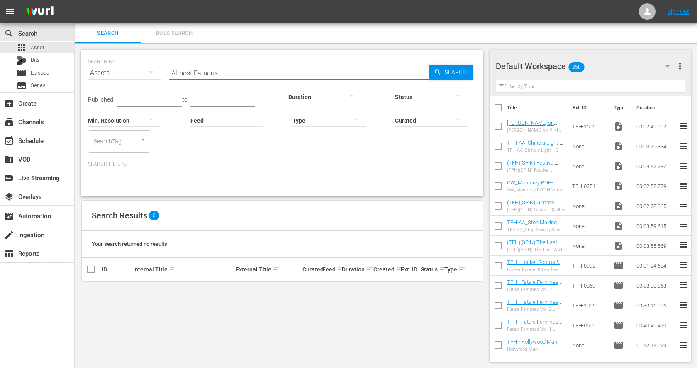
click at [197, 73] on input "Almost Famous" at bounding box center [299, 73] width 260 height 20
paste input "Hard Day’s Night"
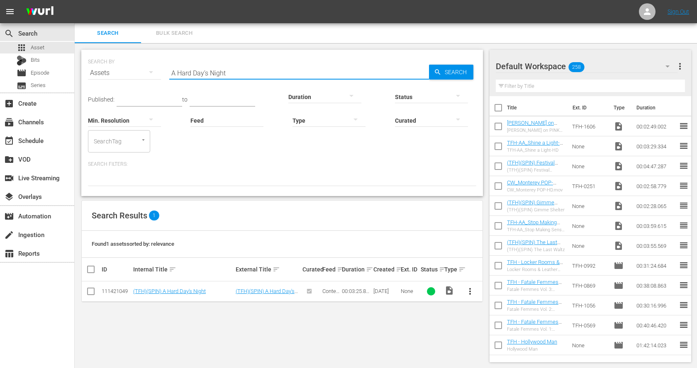
click at [471, 292] on span "more_vert" at bounding box center [470, 292] width 10 height 10
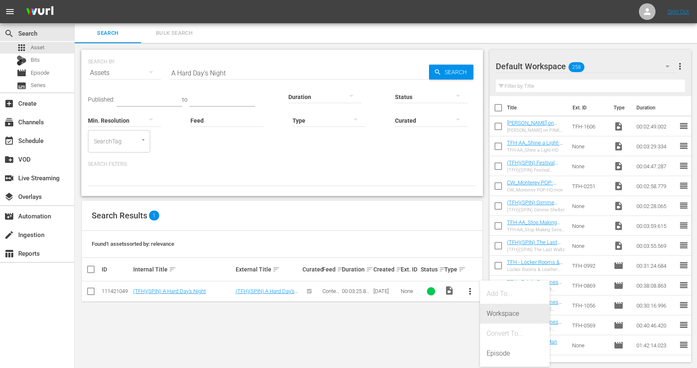
click at [501, 314] on div "Workspace" at bounding box center [514, 314] width 56 height 20
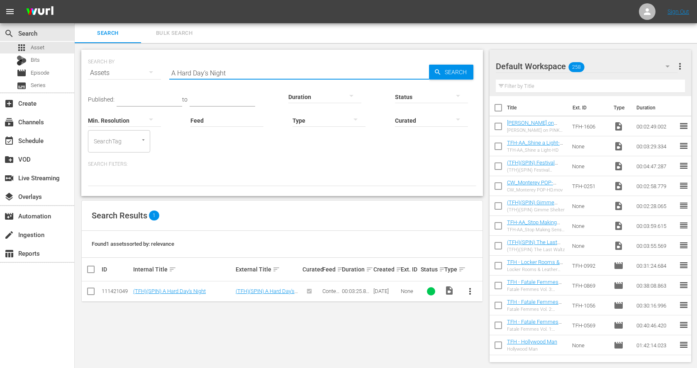
click at [248, 76] on input "A Hard Day’s Night" at bounding box center [299, 73] width 260 height 20
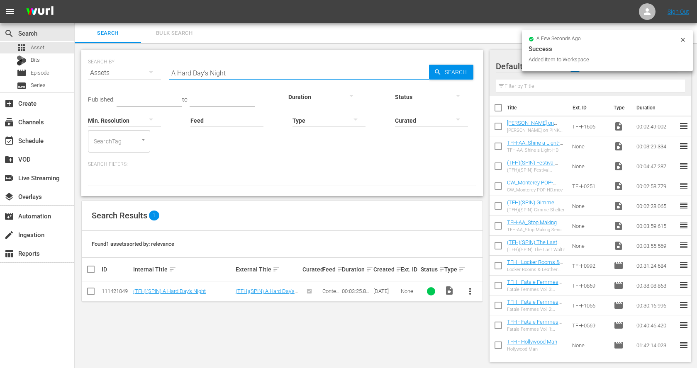
click at [248, 76] on input "A Hard Day’s Night" at bounding box center [299, 73] width 260 height 20
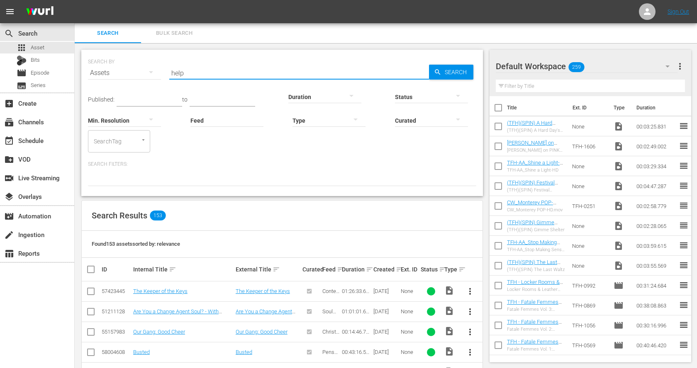
click at [205, 74] on input "help" at bounding box center [299, 73] width 260 height 20
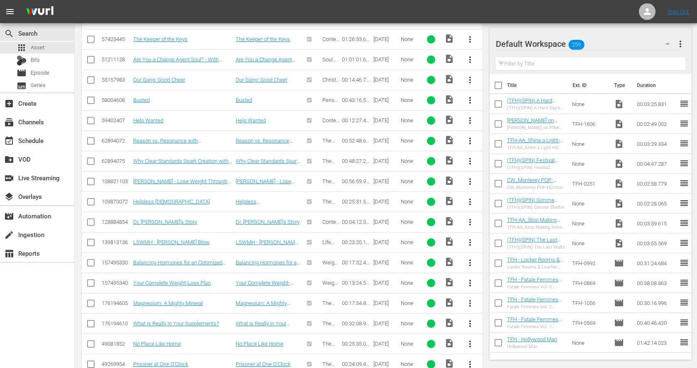
scroll to position [350, 0]
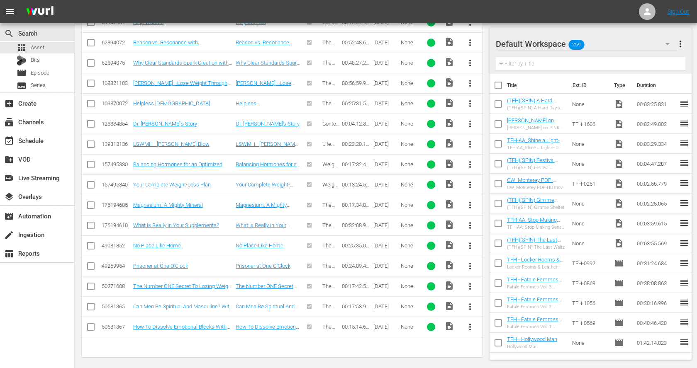
type input "help!"
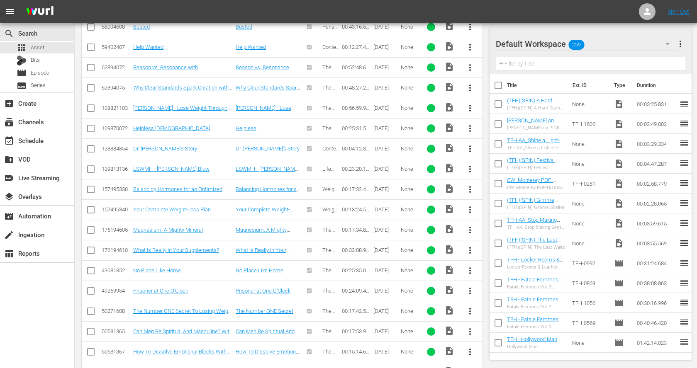
scroll to position [304, 0]
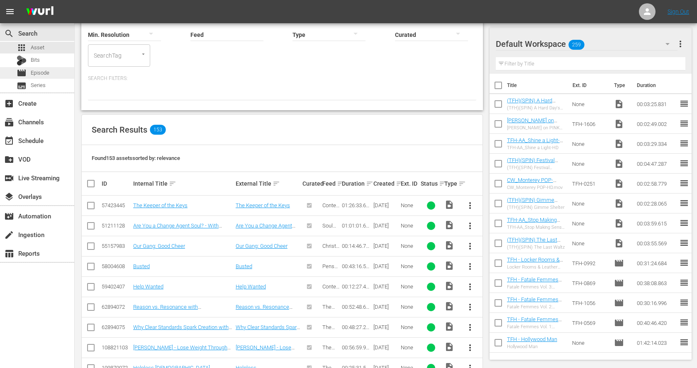
click at [51, 69] on div "movie Episode" at bounding box center [37, 73] width 74 height 12
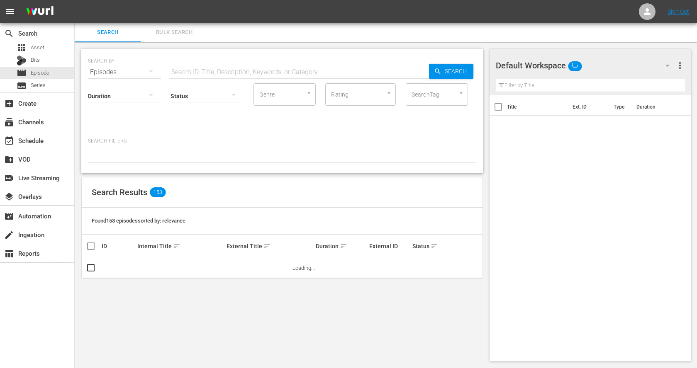
scroll to position [1, 0]
click at [215, 76] on div "Status" at bounding box center [206, 91] width 73 height 30
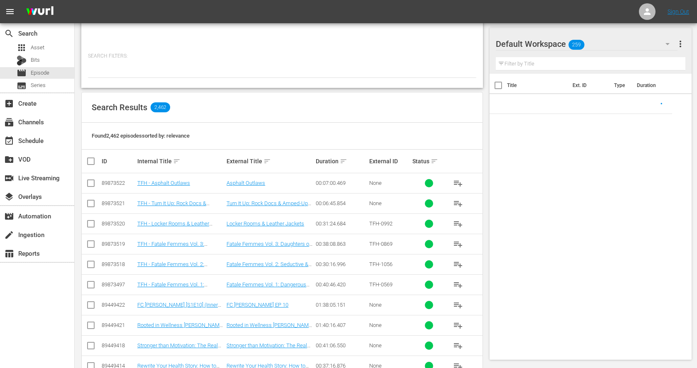
click at [221, 70] on div at bounding box center [282, 71] width 388 height 14
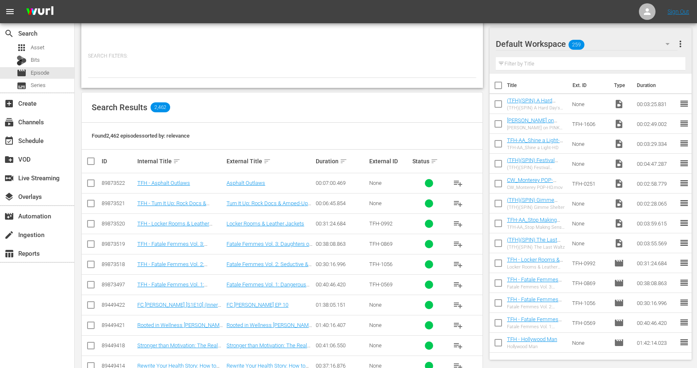
scroll to position [0, 0]
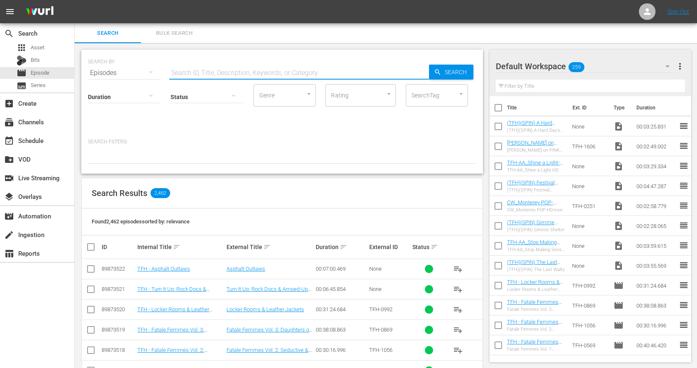
click at [217, 72] on input "text" at bounding box center [299, 73] width 260 height 20
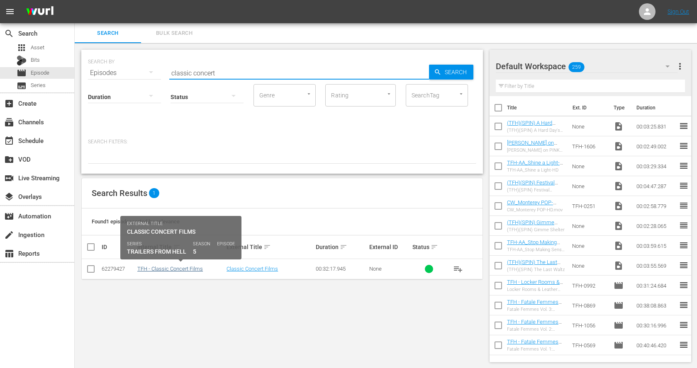
type input "classic concert"
click at [191, 267] on link "TFH - Classic Concert Films" at bounding box center [170, 269] width 66 height 6
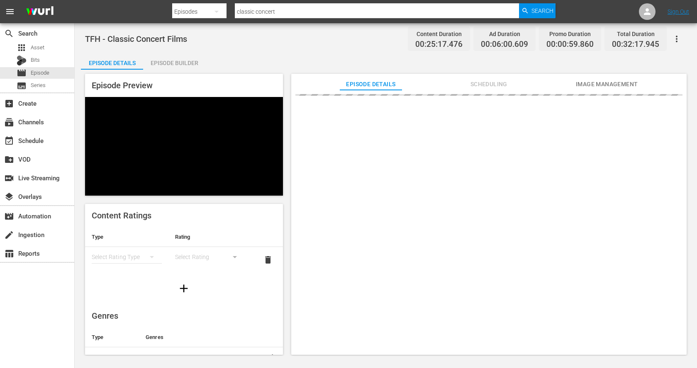
click at [161, 57] on div "Episode Builder" at bounding box center [174, 63] width 62 height 20
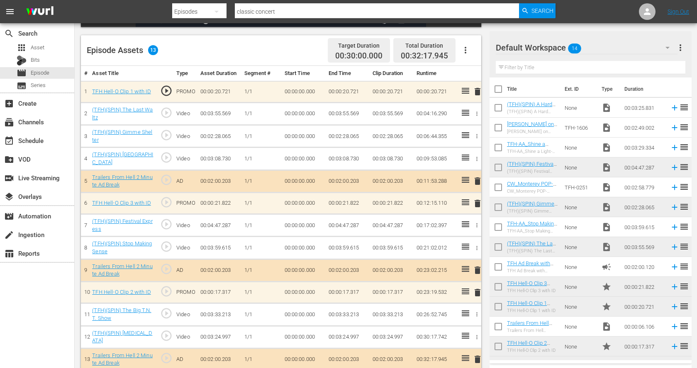
scroll to position [216, 0]
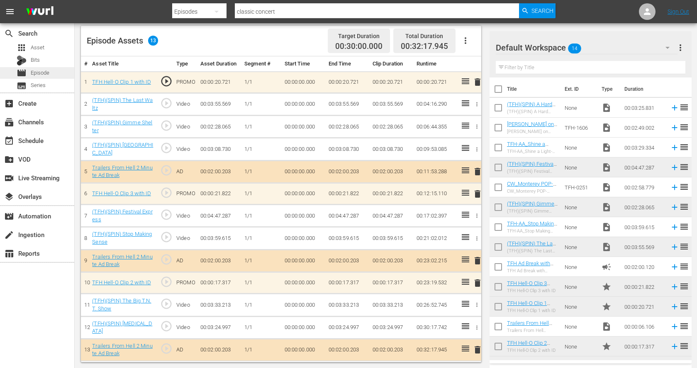
click at [49, 74] on span "Episode" at bounding box center [40, 73] width 19 height 8
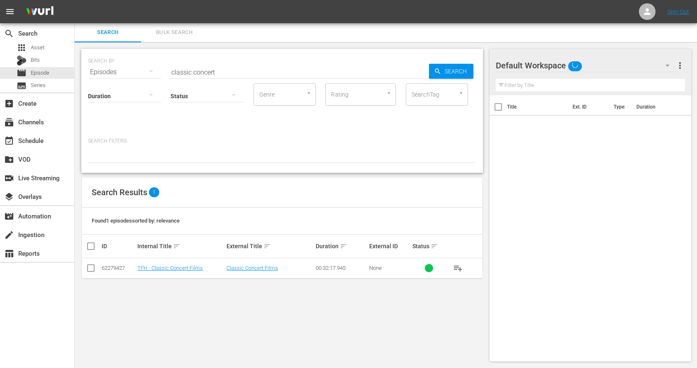
click at [197, 73] on input "classic concert" at bounding box center [299, 72] width 260 height 20
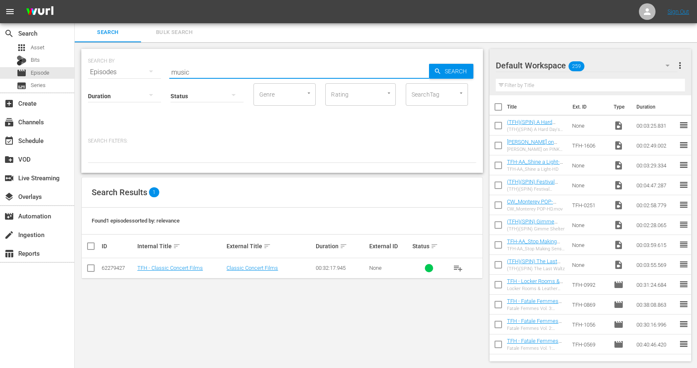
type input "music"
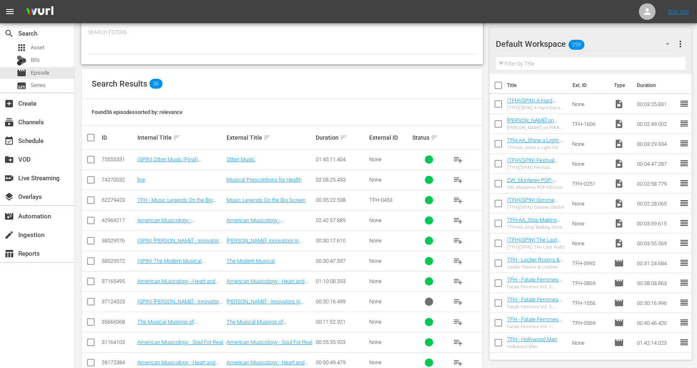
scroll to position [110, 0]
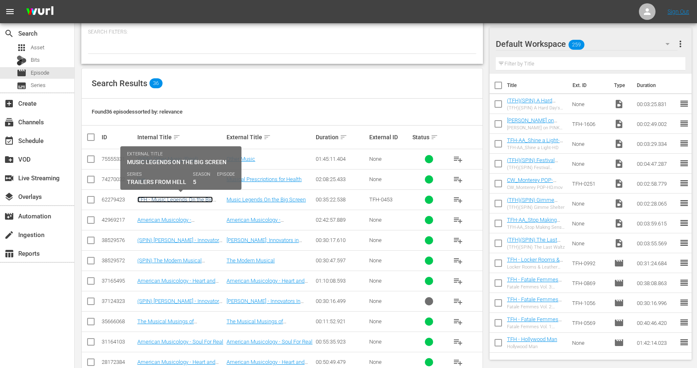
click at [195, 197] on link "TFH - Music Legends On the Big Screen" at bounding box center [174, 203] width 75 height 12
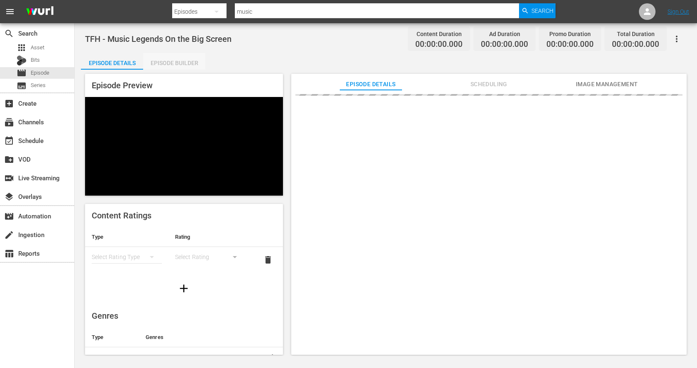
click at [171, 58] on div "Episode Builder" at bounding box center [174, 63] width 62 height 20
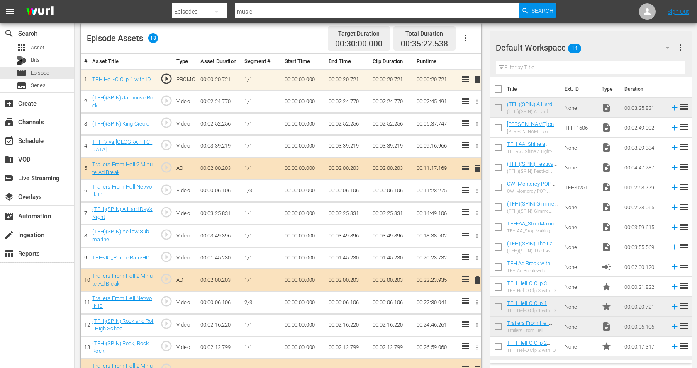
scroll to position [223, 0]
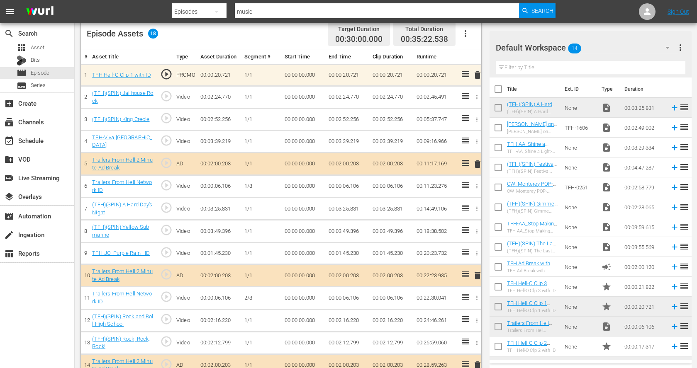
click at [478, 229] on icon "button" at bounding box center [477, 232] width 6 height 6
click at [335, 218] on div at bounding box center [348, 184] width 697 height 368
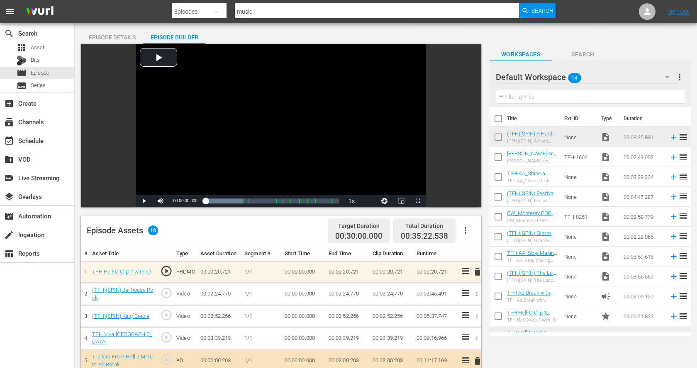
scroll to position [0, 0]
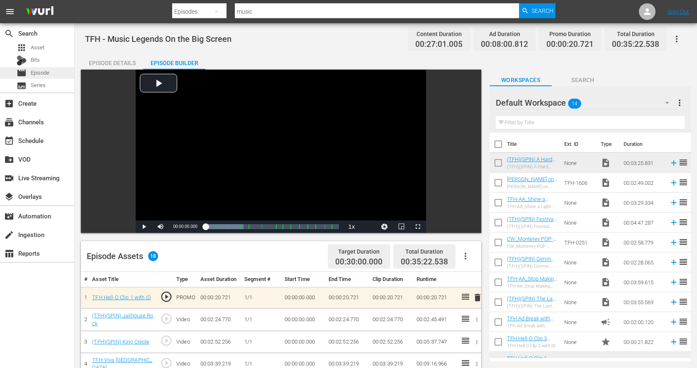
click at [49, 71] on span "Episode" at bounding box center [40, 73] width 19 height 8
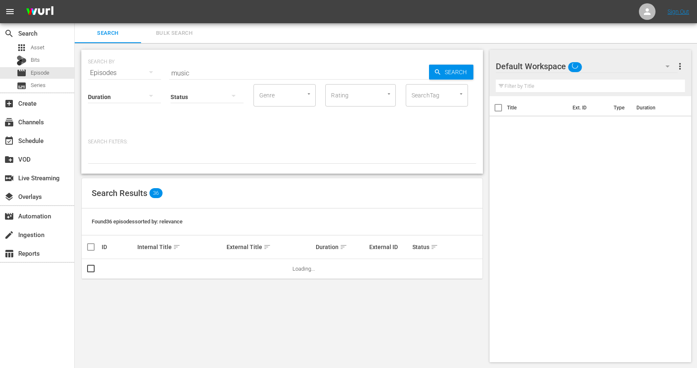
click at [49, 71] on span "Episode" at bounding box center [40, 73] width 19 height 8
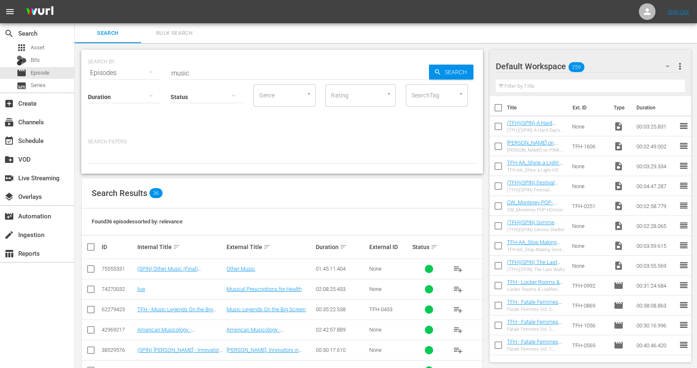
click at [344, 68] on input "music" at bounding box center [299, 73] width 260 height 20
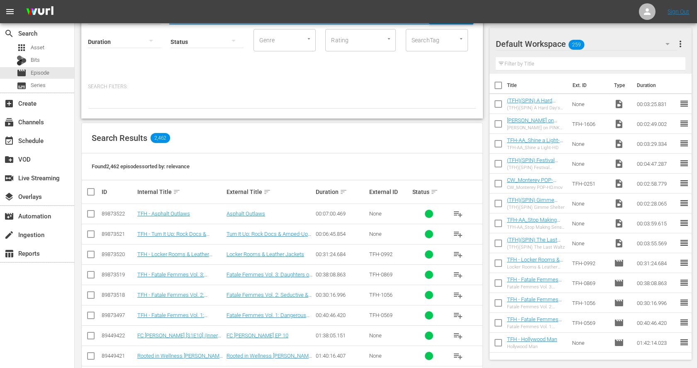
scroll to position [64, 0]
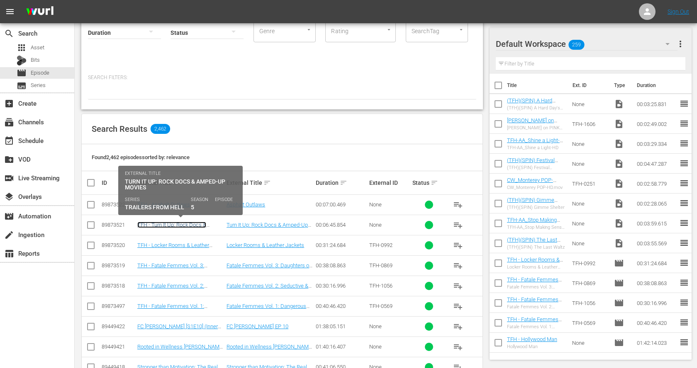
click at [192, 224] on link "TFH - Turn It Up: Rock Docs & Amped-Up Movies" at bounding box center [171, 228] width 69 height 12
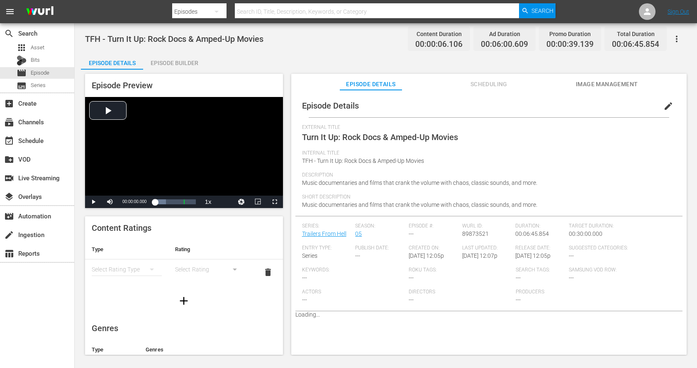
click at [172, 63] on div "Episode Builder" at bounding box center [174, 63] width 62 height 20
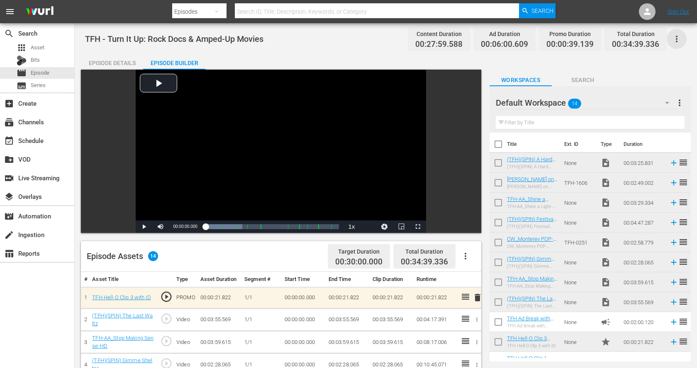
click at [676, 40] on icon "button" at bounding box center [676, 39] width 10 height 10
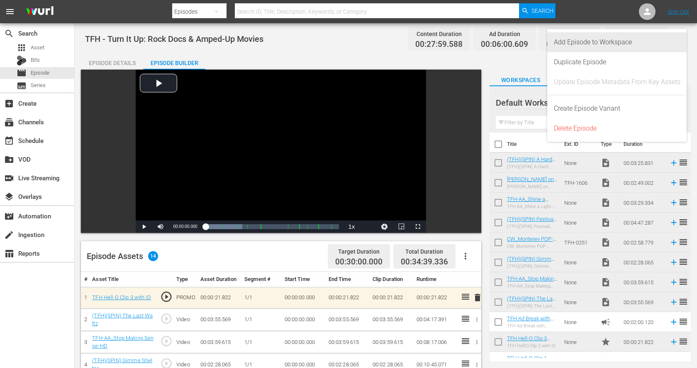
click at [665, 46] on div "Add Episode to Workspace" at bounding box center [617, 42] width 126 height 20
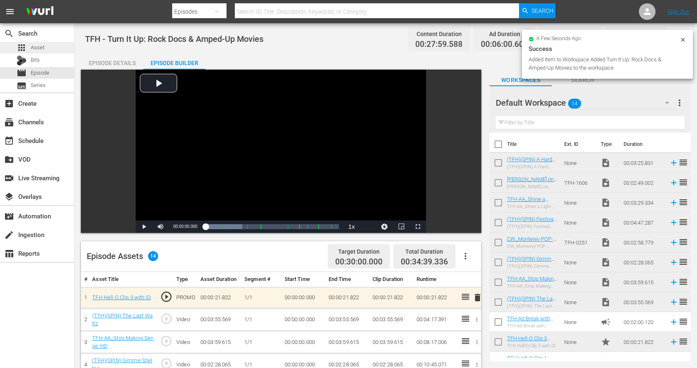
click at [42, 49] on span "Asset" at bounding box center [38, 48] width 14 height 8
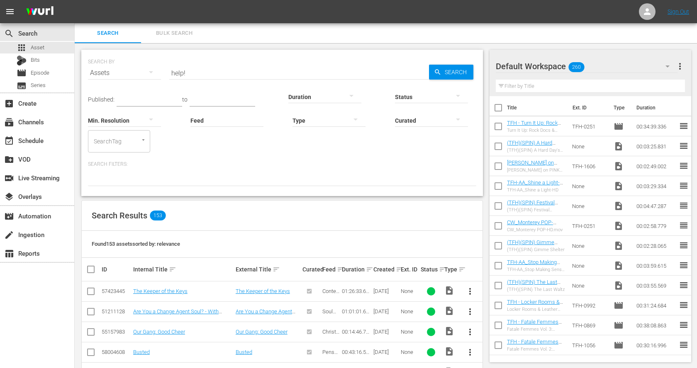
click at [496, 144] on input "checkbox" at bounding box center [497, 147] width 17 height 17
checkbox input "true"
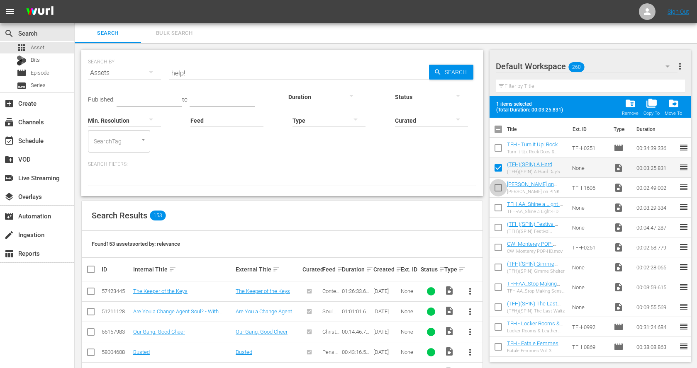
click at [499, 184] on input "checkbox" at bounding box center [497, 189] width 17 height 17
checkbox input "true"
click at [499, 204] on input "checkbox" at bounding box center [497, 209] width 17 height 17
checkbox input "true"
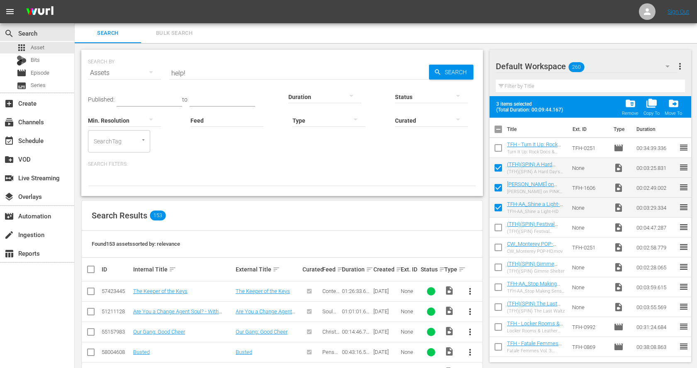
click at [498, 228] on input "checkbox" at bounding box center [497, 229] width 17 height 17
checkbox input "true"
click at [499, 246] on input "checkbox" at bounding box center [497, 249] width 17 height 17
checkbox input "true"
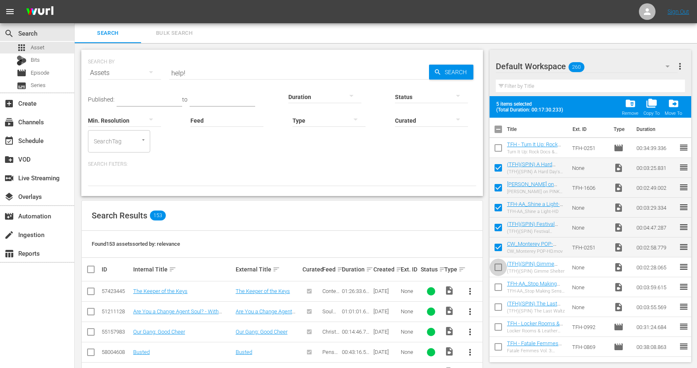
click at [498, 267] on input "checkbox" at bounding box center [497, 268] width 17 height 17
checkbox input "true"
click at [498, 285] on input "checkbox" at bounding box center [497, 288] width 17 height 17
checkbox input "true"
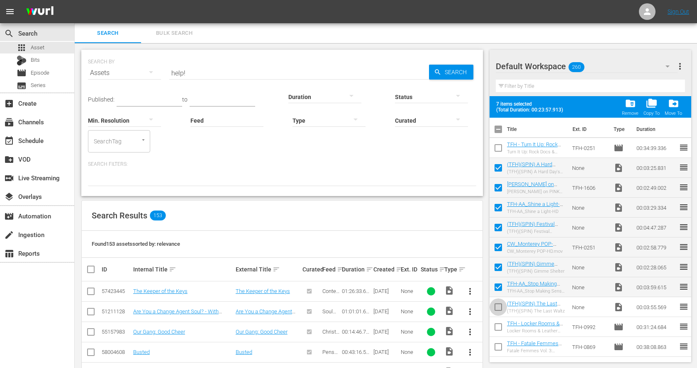
click at [498, 299] on span at bounding box center [497, 307] width 17 height 17
click at [496, 304] on input "checkbox" at bounding box center [497, 308] width 17 height 17
checkbox input "true"
click at [628, 104] on span "folder_delete" at bounding box center [630, 103] width 11 height 11
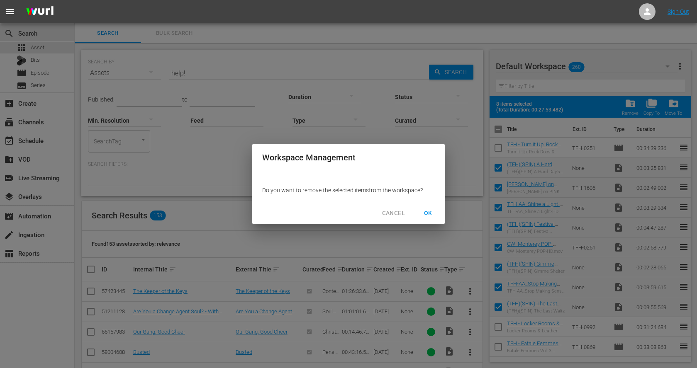
click at [431, 209] on span "OK" at bounding box center [427, 213] width 13 height 10
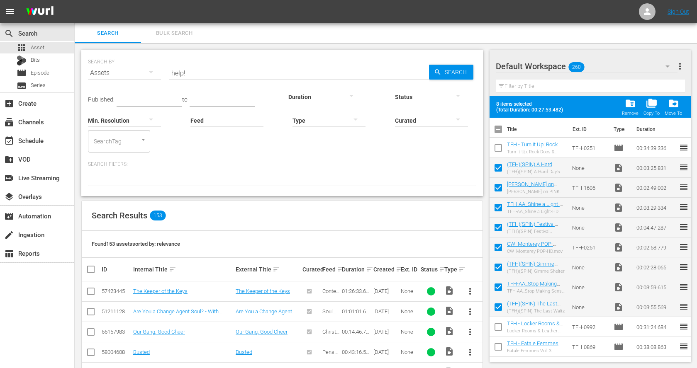
checkbox input "false"
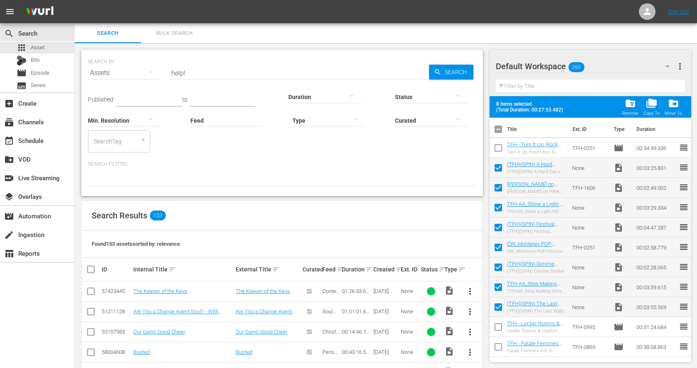
checkbox input "false"
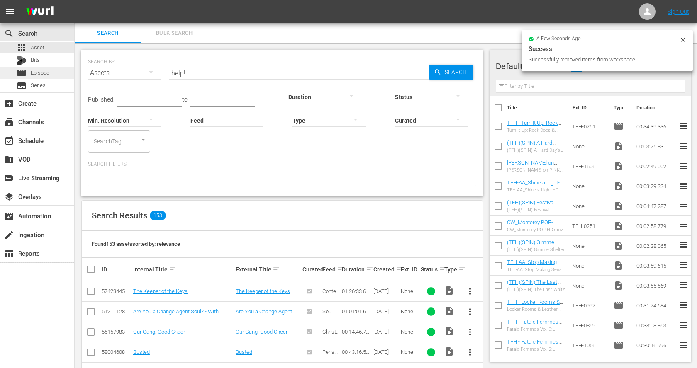
click at [33, 69] on span "Episode" at bounding box center [40, 73] width 19 height 8
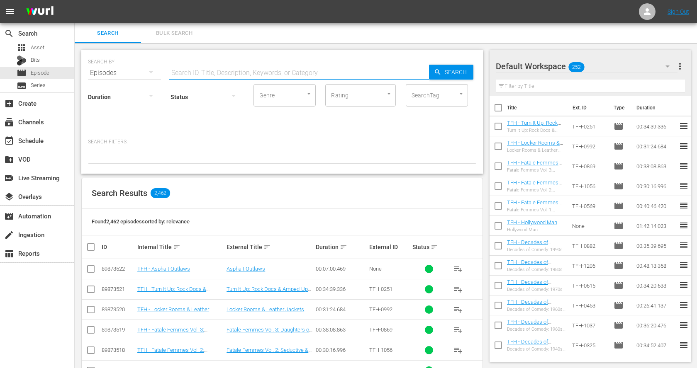
click at [204, 71] on input "text" at bounding box center [299, 73] width 260 height 20
click at [27, 36] on div "search Search" at bounding box center [23, 31] width 46 height 7
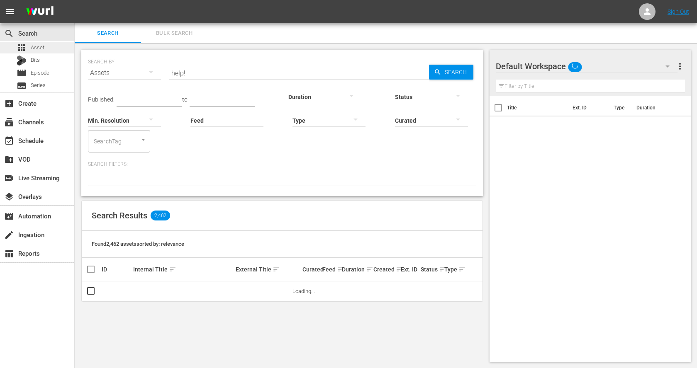
click at [34, 46] on span "Asset" at bounding box center [38, 48] width 14 height 8
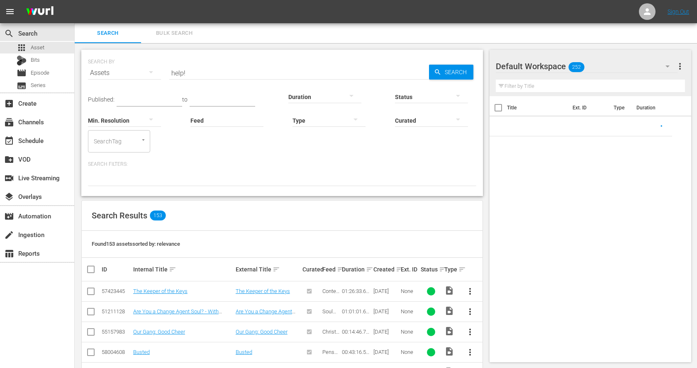
click at [182, 74] on input "help!" at bounding box center [299, 73] width 260 height 20
paste input "Vanishing Point"
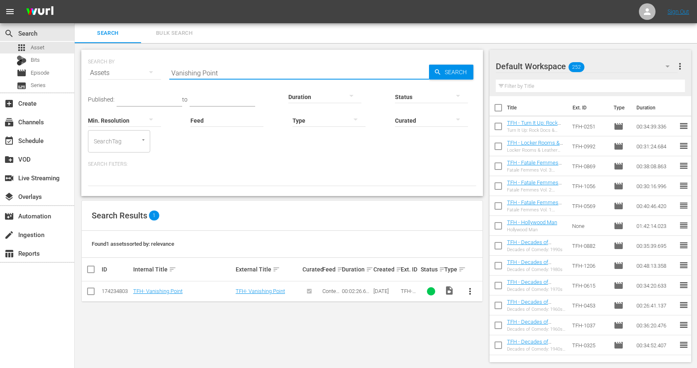
click at [470, 289] on span "more_vert" at bounding box center [470, 292] width 10 height 10
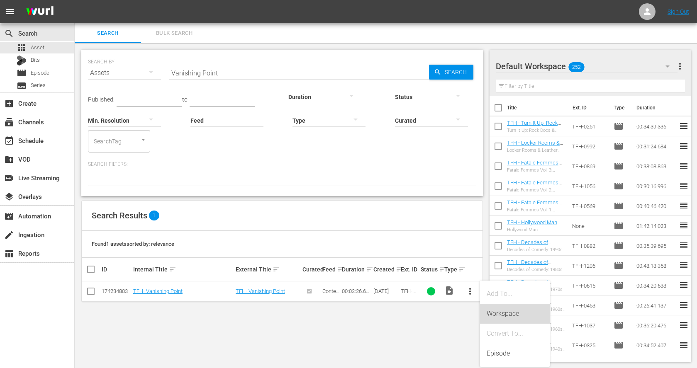
click at [495, 312] on div "Workspace" at bounding box center [514, 314] width 56 height 20
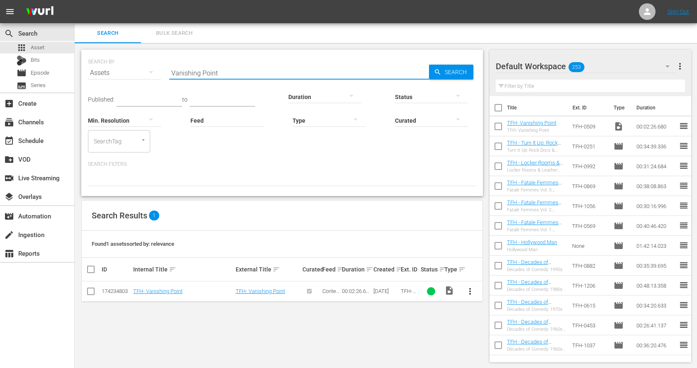
click at [187, 78] on input "Vanishing Point" at bounding box center [299, 73] width 260 height 20
paste input "Dirty Mary, Crazy Larry"
click at [469, 290] on span "more_vert" at bounding box center [470, 292] width 10 height 10
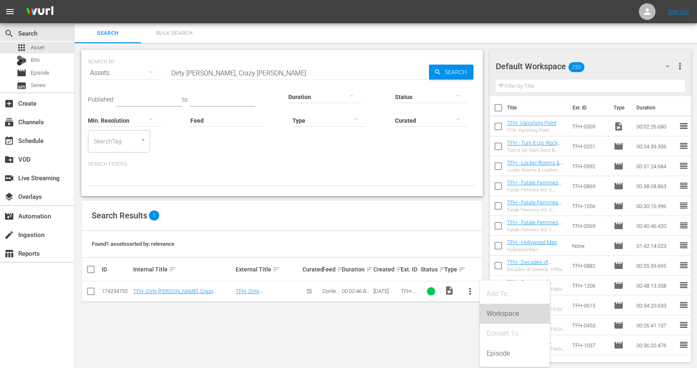
click at [488, 311] on div "Workspace" at bounding box center [514, 314] width 56 height 20
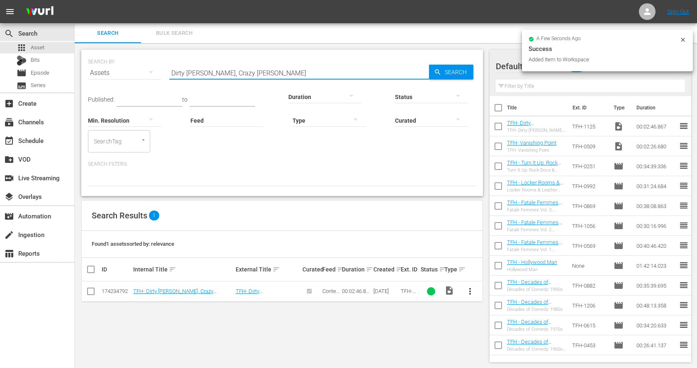
click at [197, 77] on input "Dirty Mary, Crazy Larry" at bounding box center [299, 73] width 260 height 20
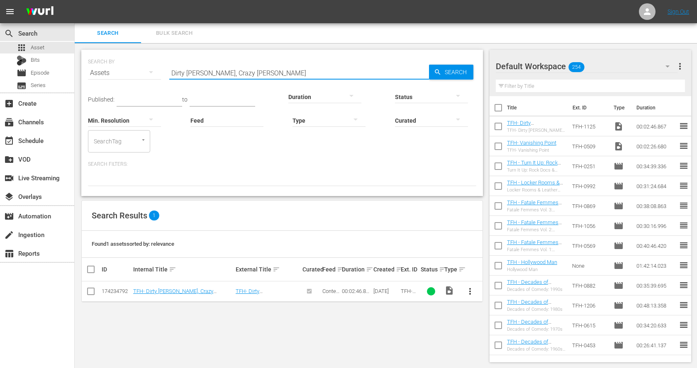
click at [197, 77] on input "Dirty Mary, Crazy Larry" at bounding box center [299, 73] width 260 height 20
paste input "Thunderbolt and [PERSON_NAME]"
click at [470, 290] on span "more_vert" at bounding box center [470, 292] width 10 height 10
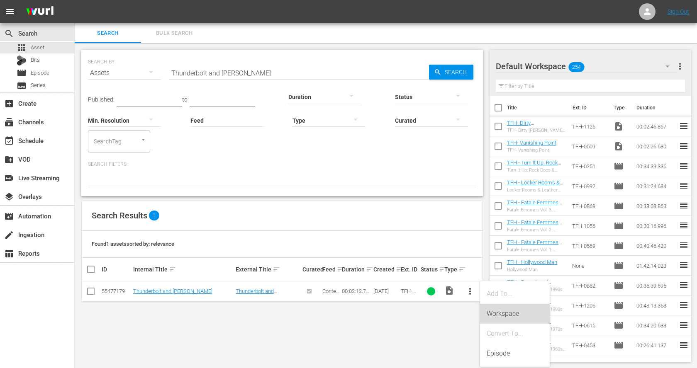
click at [494, 309] on div "Workspace" at bounding box center [514, 314] width 56 height 20
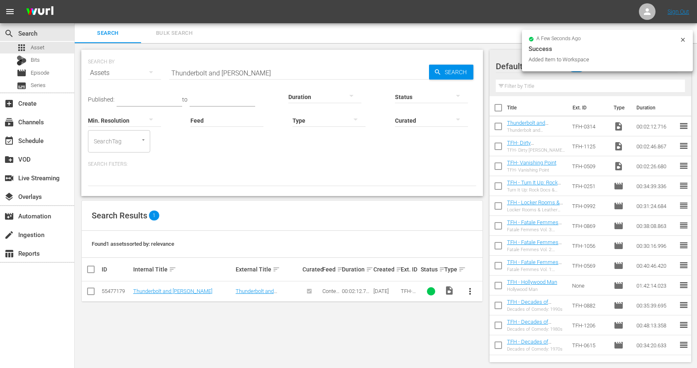
click at [182, 75] on input "Thunderbolt and [PERSON_NAME]" at bounding box center [299, 73] width 260 height 20
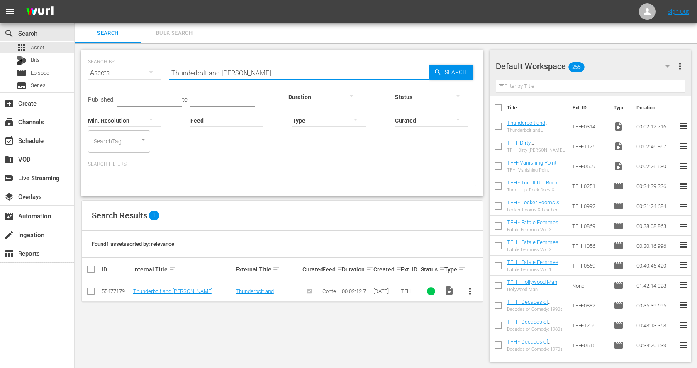
click at [182, 75] on input "Thunderbolt and [PERSON_NAME]" at bounding box center [299, 73] width 260 height 20
paste input "Death Race 2000"
click at [470, 289] on span "more_vert" at bounding box center [470, 292] width 10 height 10
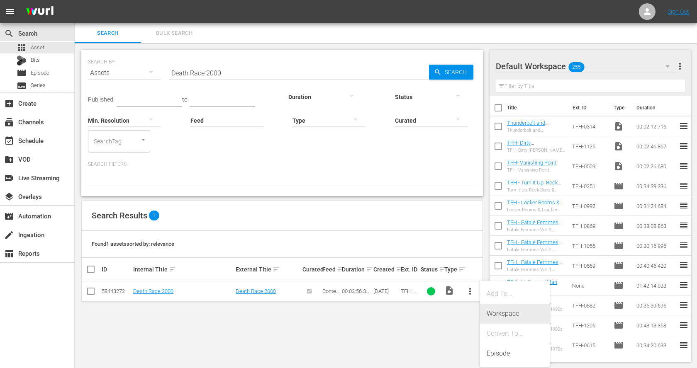
click at [499, 311] on div "Workspace" at bounding box center [514, 314] width 56 height 20
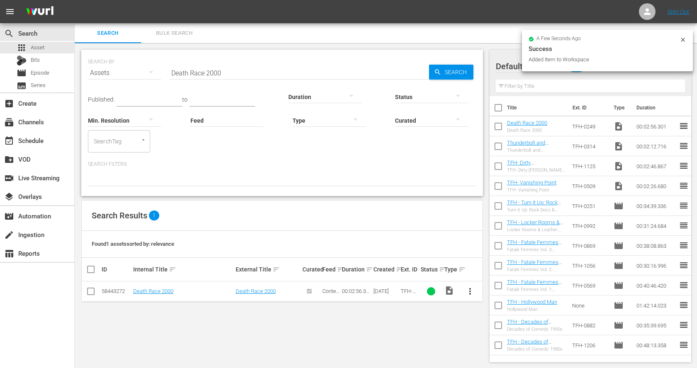
click at [219, 70] on input "Death Race 2000" at bounding box center [299, 73] width 260 height 20
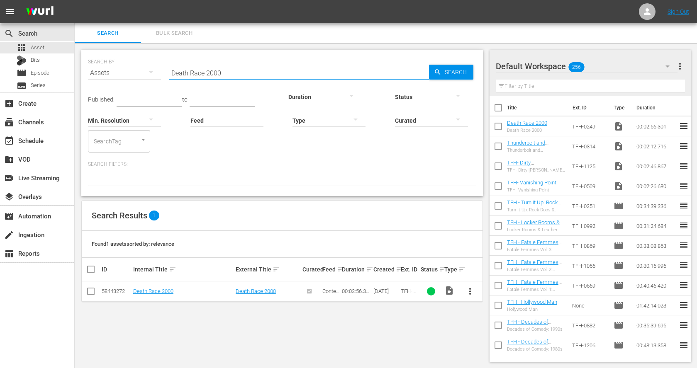
click at [219, 70] on input "Death Race 2000" at bounding box center [299, 73] width 260 height 20
paste input "Mad Max"
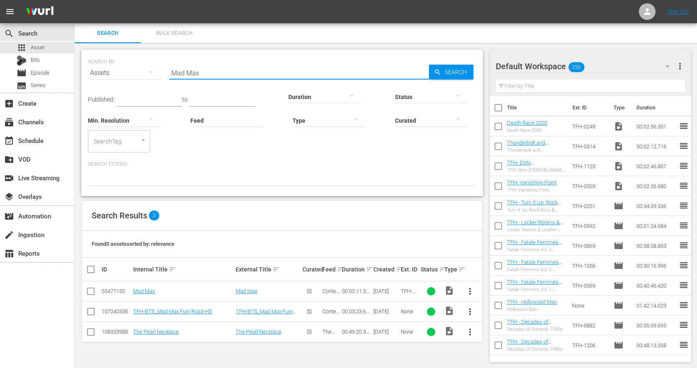
click at [472, 288] on span "more_vert" at bounding box center [470, 292] width 10 height 10
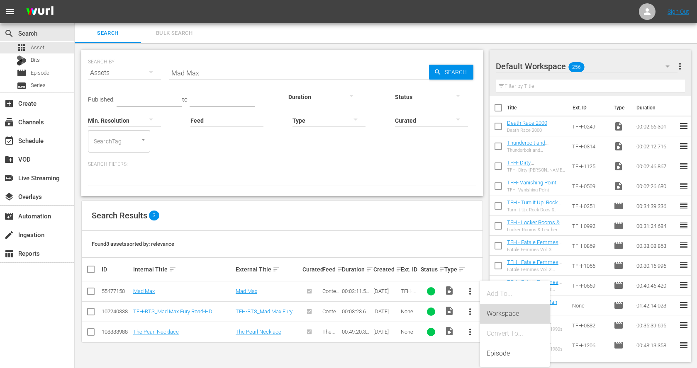
click at [488, 310] on div "Workspace" at bounding box center [514, 314] width 56 height 20
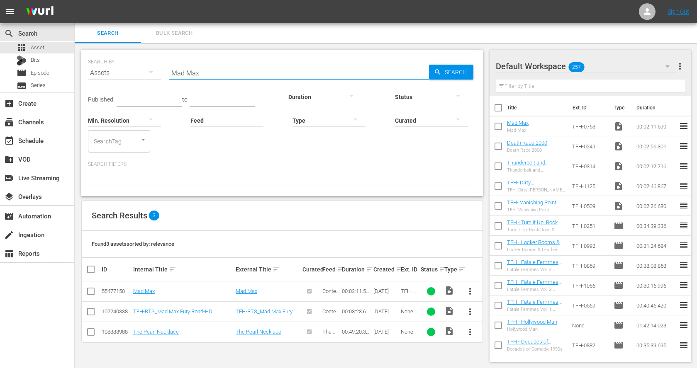
click at [173, 74] on input "Mad Max" at bounding box center [299, 73] width 260 height 20
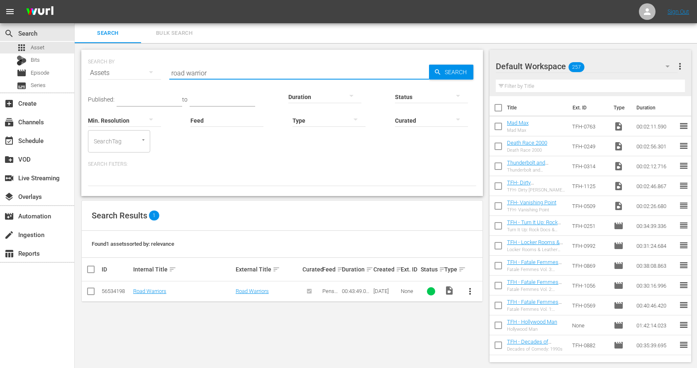
click at [178, 72] on input "road warrior" at bounding box center [299, 73] width 260 height 20
paste input "Rolling Thunde"
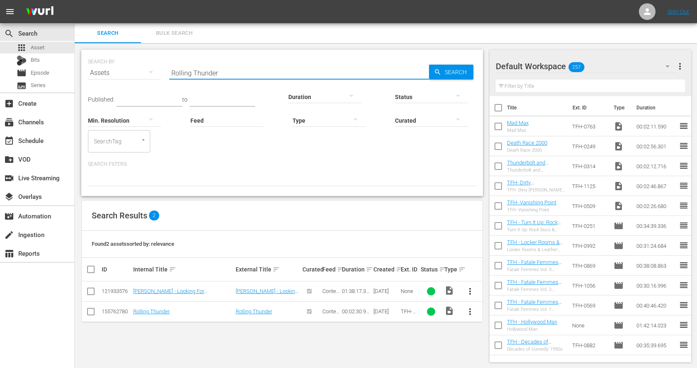
click at [470, 312] on span "more_vert" at bounding box center [470, 312] width 10 height 10
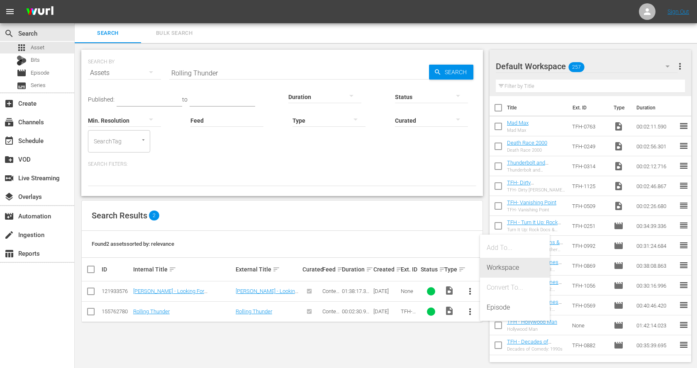
click at [502, 263] on div "Workspace" at bounding box center [514, 268] width 56 height 20
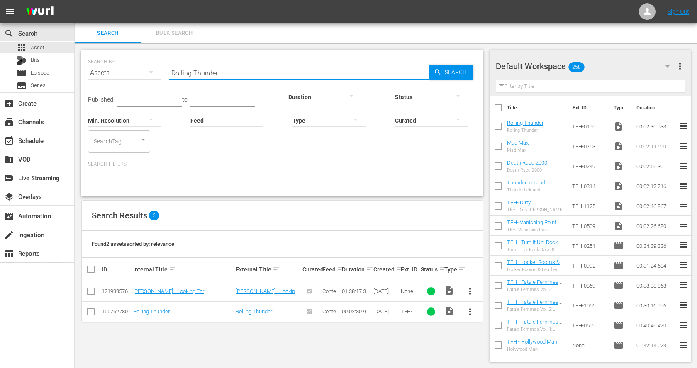
click at [206, 73] on input "Rolling Thunder" at bounding box center [299, 73] width 260 height 20
paste input "The Hitch"
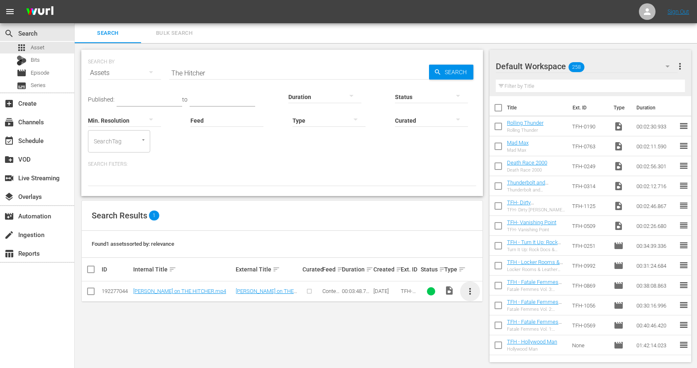
click at [468, 287] on span "more_vert" at bounding box center [470, 292] width 10 height 10
click at [507, 310] on div "Workspace" at bounding box center [514, 314] width 56 height 20
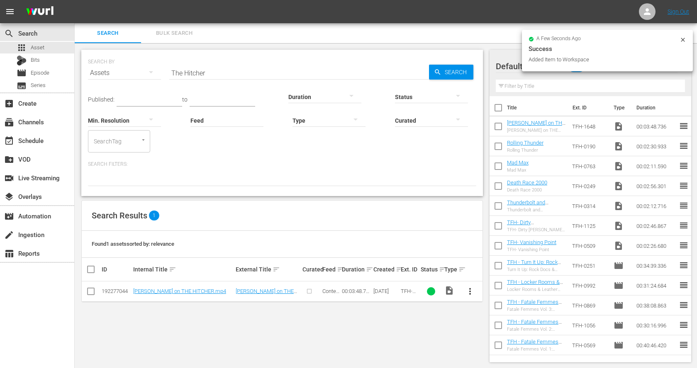
click at [185, 69] on input "The Hitcher" at bounding box center [299, 73] width 260 height 20
paste input "Race with the Devil"
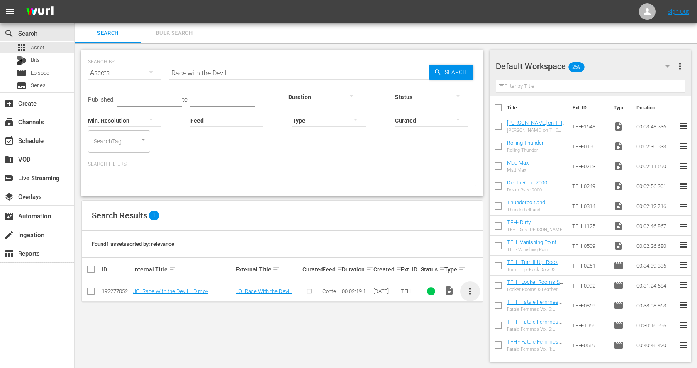
click at [474, 288] on span "more_vert" at bounding box center [470, 292] width 10 height 10
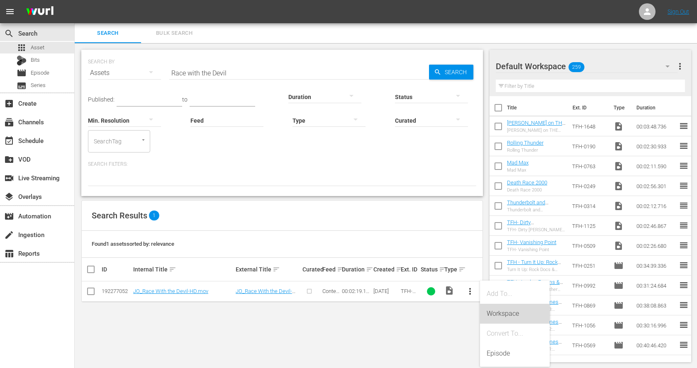
click at [494, 309] on div "Workspace" at bounding box center [514, 314] width 56 height 20
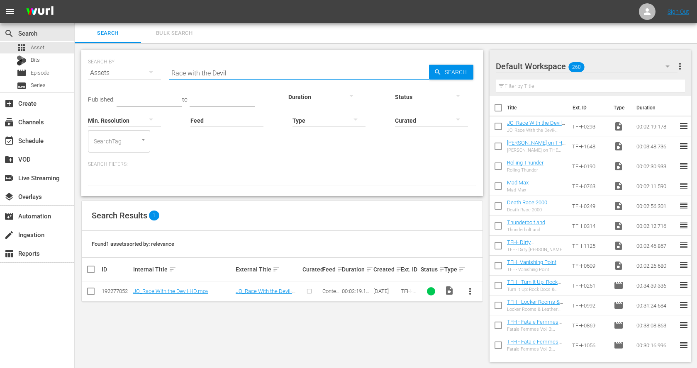
click at [188, 69] on input "Race with the Devil" at bounding box center [299, 73] width 260 height 20
paste input "Prime Cut"
type input "Prime Cut"
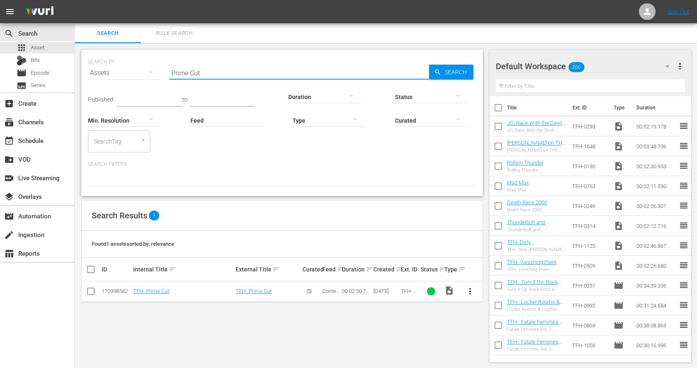
click at [469, 291] on span "more_vert" at bounding box center [470, 292] width 10 height 10
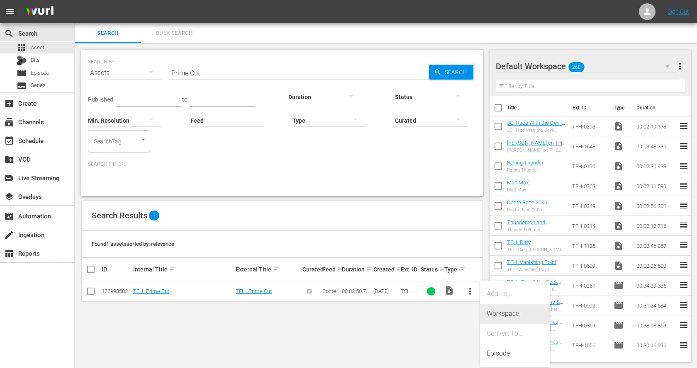
click at [501, 316] on div "Workspace" at bounding box center [514, 314] width 56 height 20
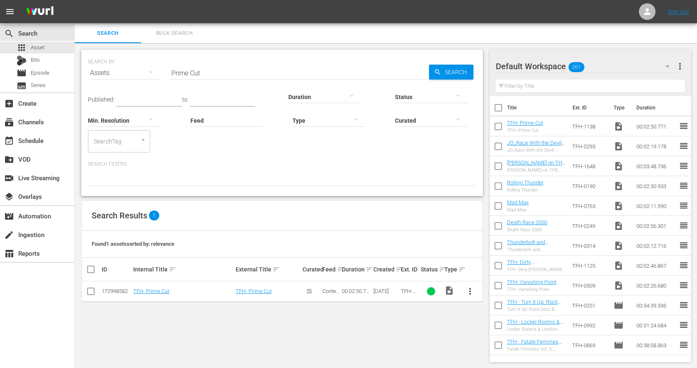
click at [183, 73] on input "Prime Cut" at bounding box center [299, 73] width 260 height 20
paste input "High-Ballin’"
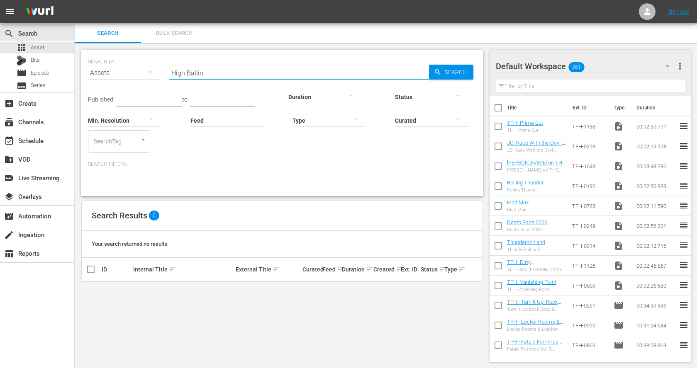
type input "High Ballin"
click at [55, 73] on div "movie Episode" at bounding box center [37, 73] width 74 height 12
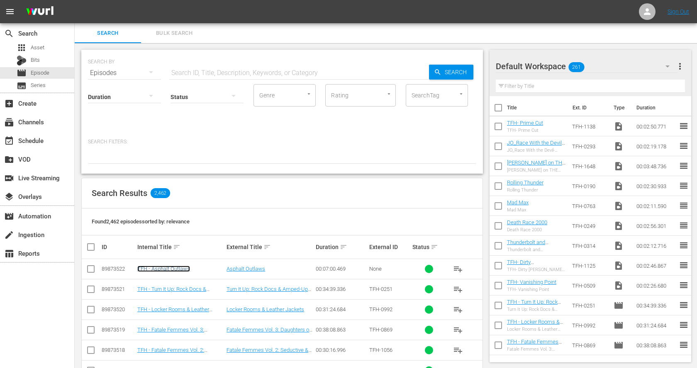
click at [166, 267] on link "TFH - Asphalt Outlaws" at bounding box center [163, 269] width 53 height 6
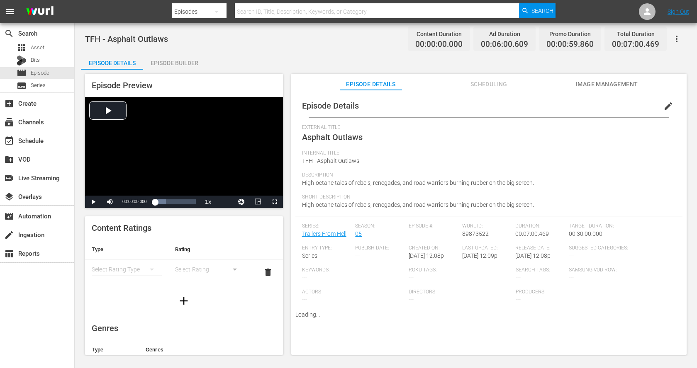
click at [172, 64] on div "Episode Builder" at bounding box center [174, 63] width 62 height 20
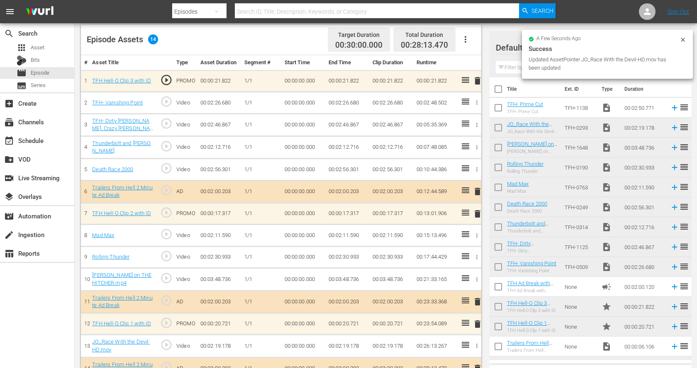
scroll to position [231, 0]
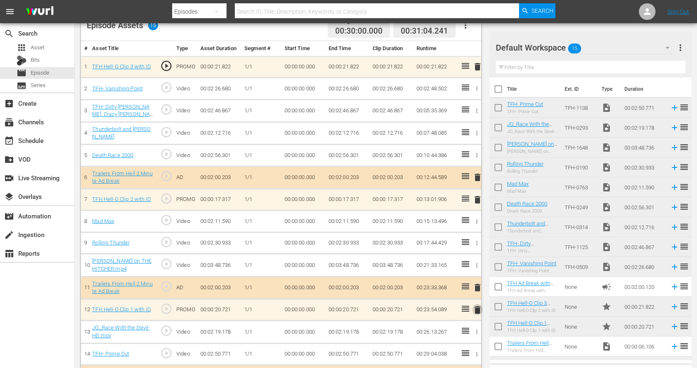
click at [477, 307] on span "delete" at bounding box center [477, 310] width 10 height 10
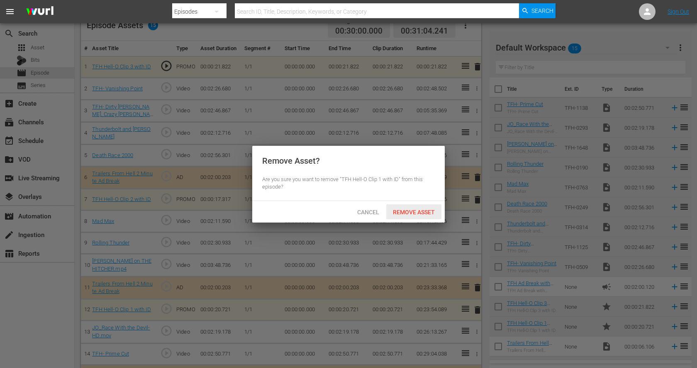
click at [421, 211] on span "Remove Asset" at bounding box center [413, 212] width 55 height 7
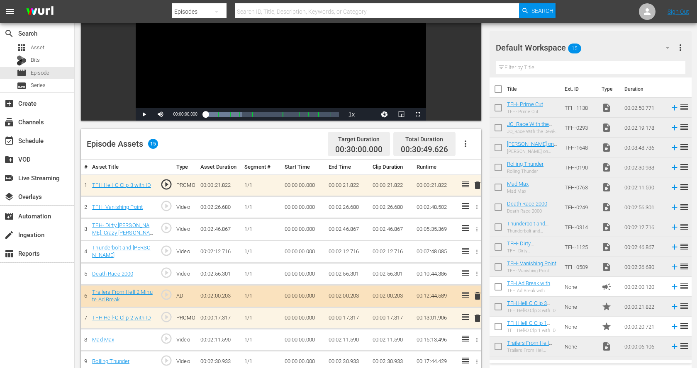
scroll to position [0, 0]
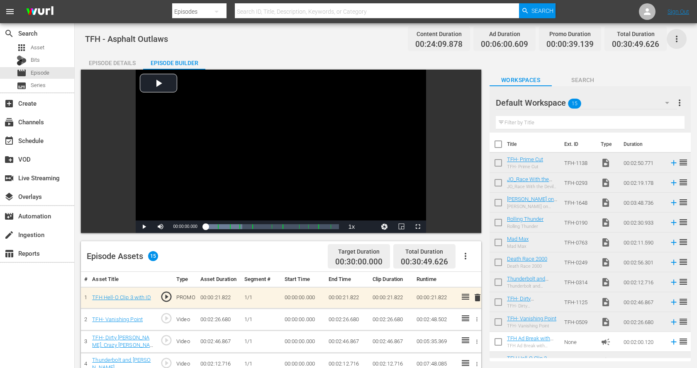
click at [677, 37] on icon "button" at bounding box center [676, 39] width 10 height 10
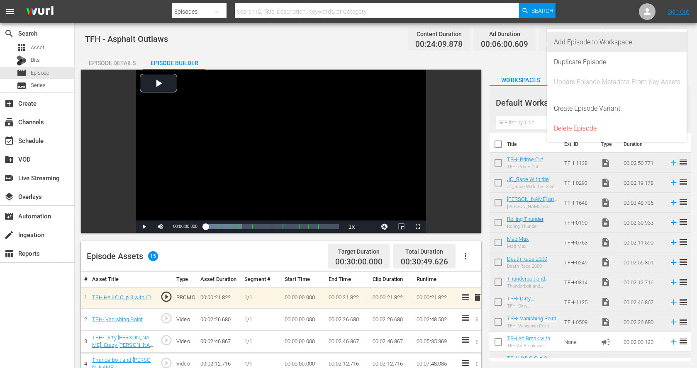
click at [666, 46] on div "Add Episode to Workspace" at bounding box center [617, 42] width 126 height 20
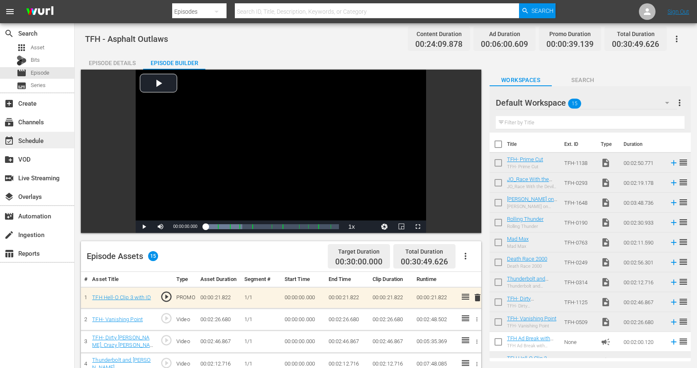
click at [49, 138] on div "event_available Schedule" at bounding box center [37, 140] width 74 height 17
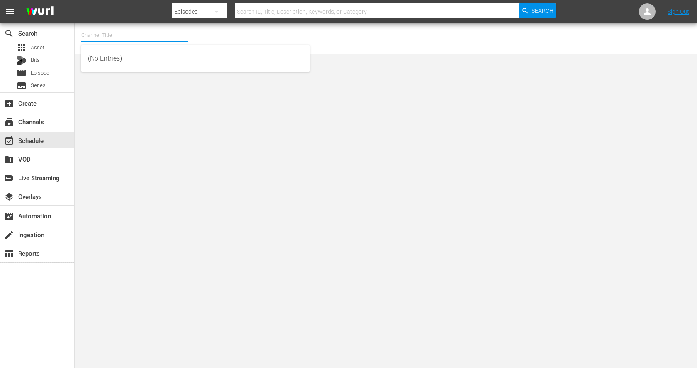
click at [132, 28] on input "text" at bounding box center [134, 35] width 106 height 20
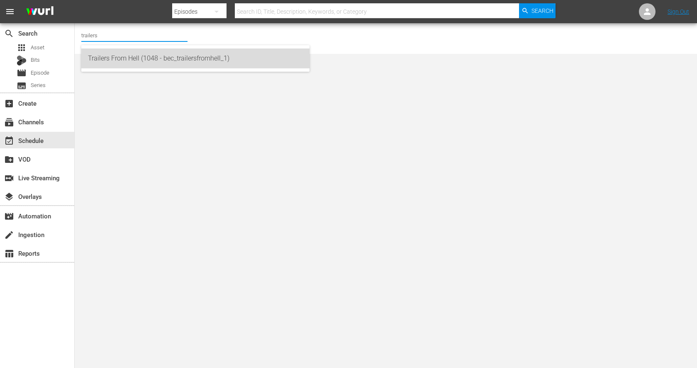
click at [138, 51] on div "Trailers From Hell (1048 - bec_trailersfromhell_1)" at bounding box center [195, 59] width 215 height 20
type input "Trailers From Hell (1048 - bec_trailersfromhell_1)"
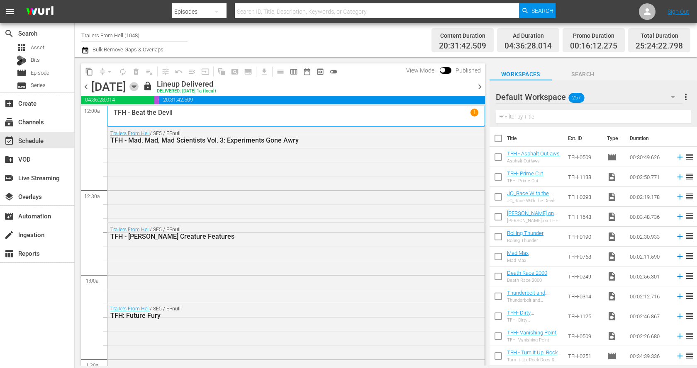
click at [139, 88] on icon "button" at bounding box center [133, 86] width 9 height 9
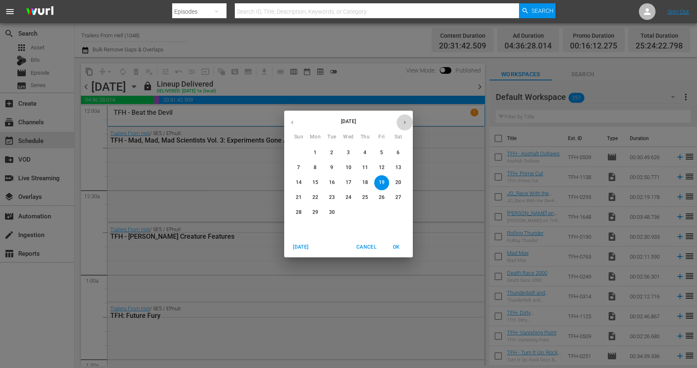
click at [405, 123] on icon "button" at bounding box center [404, 122] width 6 height 6
click at [349, 150] on p "1" at bounding box center [348, 152] width 3 height 7
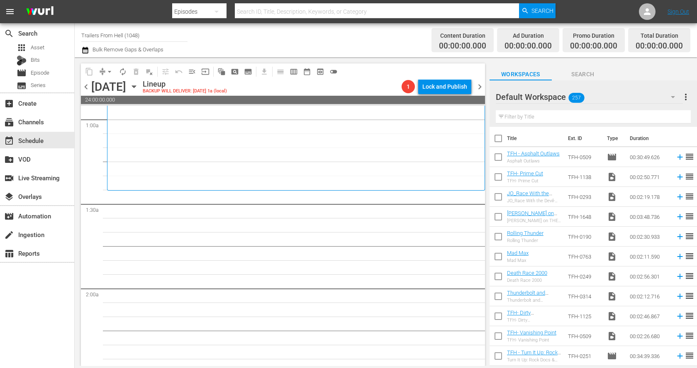
click at [500, 171] on input "checkbox" at bounding box center [497, 178] width 17 height 17
checkbox input "true"
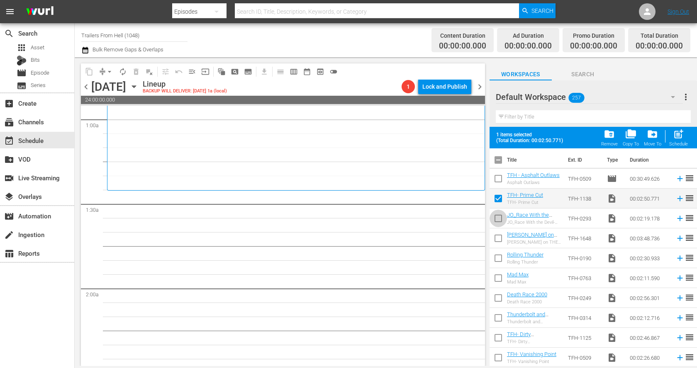
click at [499, 214] on input "checkbox" at bounding box center [497, 220] width 17 height 17
checkbox input "true"
click at [497, 236] on input "checkbox" at bounding box center [497, 239] width 17 height 17
checkbox input "true"
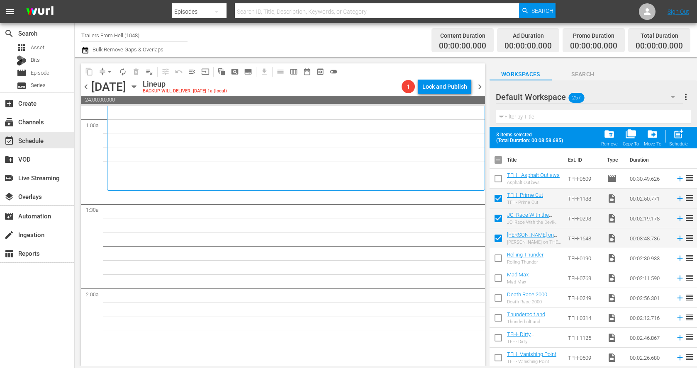
click at [498, 258] on input "checkbox" at bounding box center [497, 259] width 17 height 17
checkbox input "true"
click at [498, 279] on input "checkbox" at bounding box center [497, 279] width 17 height 17
checkbox input "true"
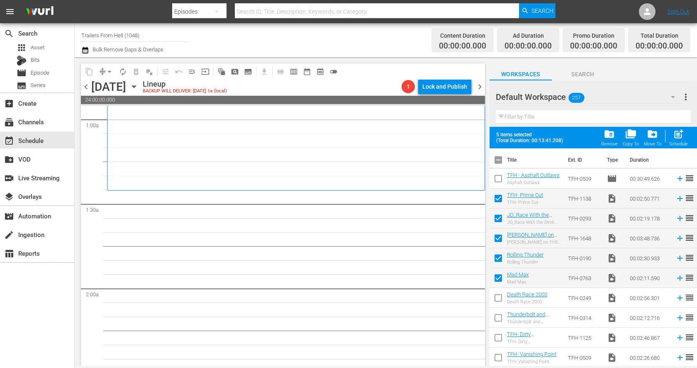
click at [498, 293] on input "checkbox" at bounding box center [497, 299] width 17 height 17
checkbox input "true"
click at [496, 314] on input "checkbox" at bounding box center [497, 319] width 17 height 17
checkbox input "true"
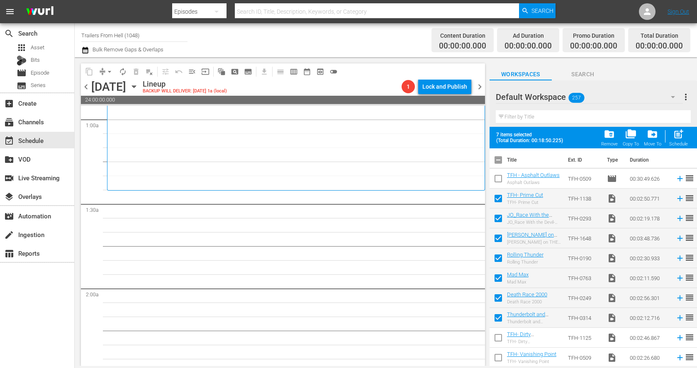
click at [496, 335] on input "checkbox" at bounding box center [497, 339] width 17 height 17
checkbox input "true"
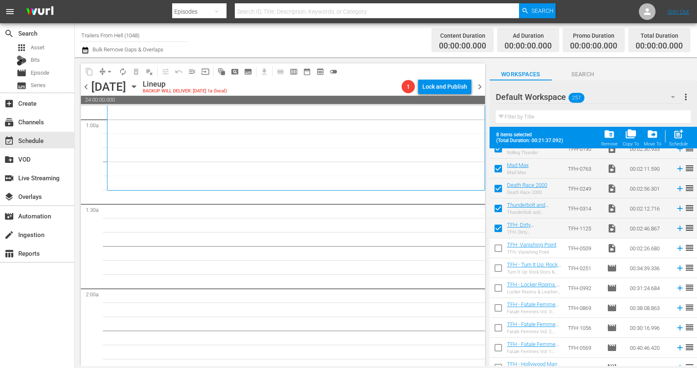
scroll to position [113, 0]
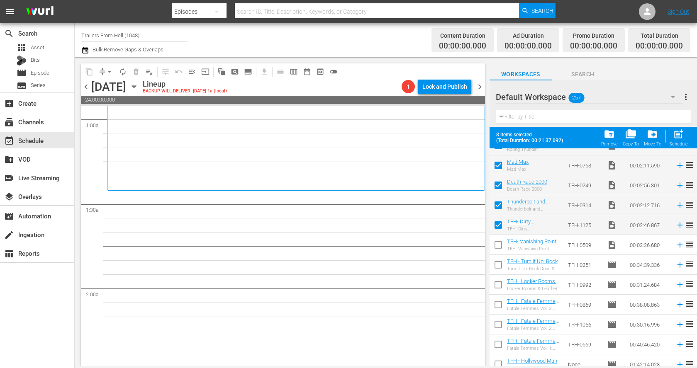
click at [499, 247] on input "checkbox" at bounding box center [497, 246] width 17 height 17
checkbox input "true"
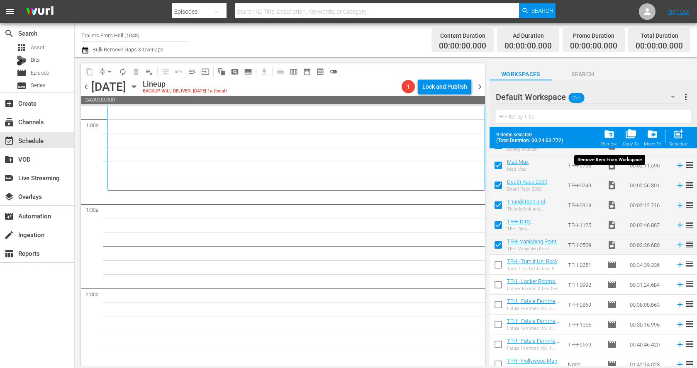
click at [608, 135] on span "folder_delete" at bounding box center [608, 134] width 11 height 11
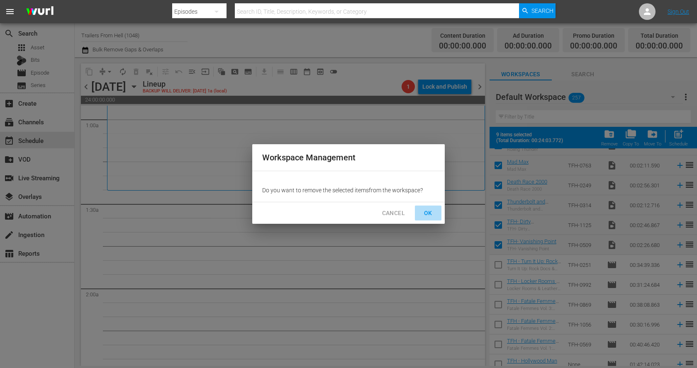
click at [428, 208] on span "OK" at bounding box center [427, 213] width 13 height 10
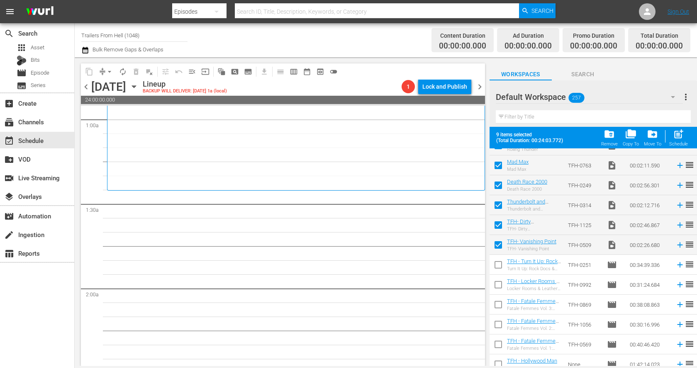
checkbox input "false"
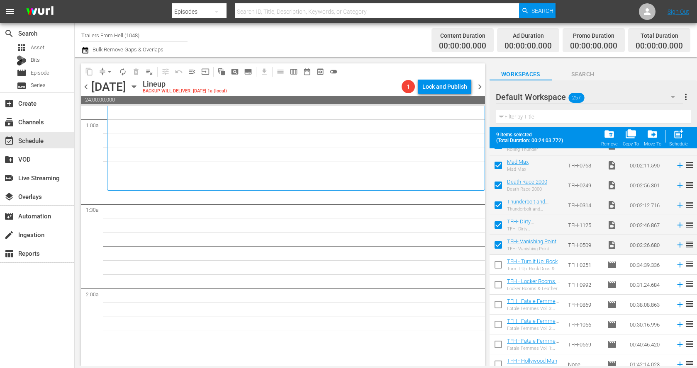
checkbox input "false"
